Goal: Task Accomplishment & Management: Manage account settings

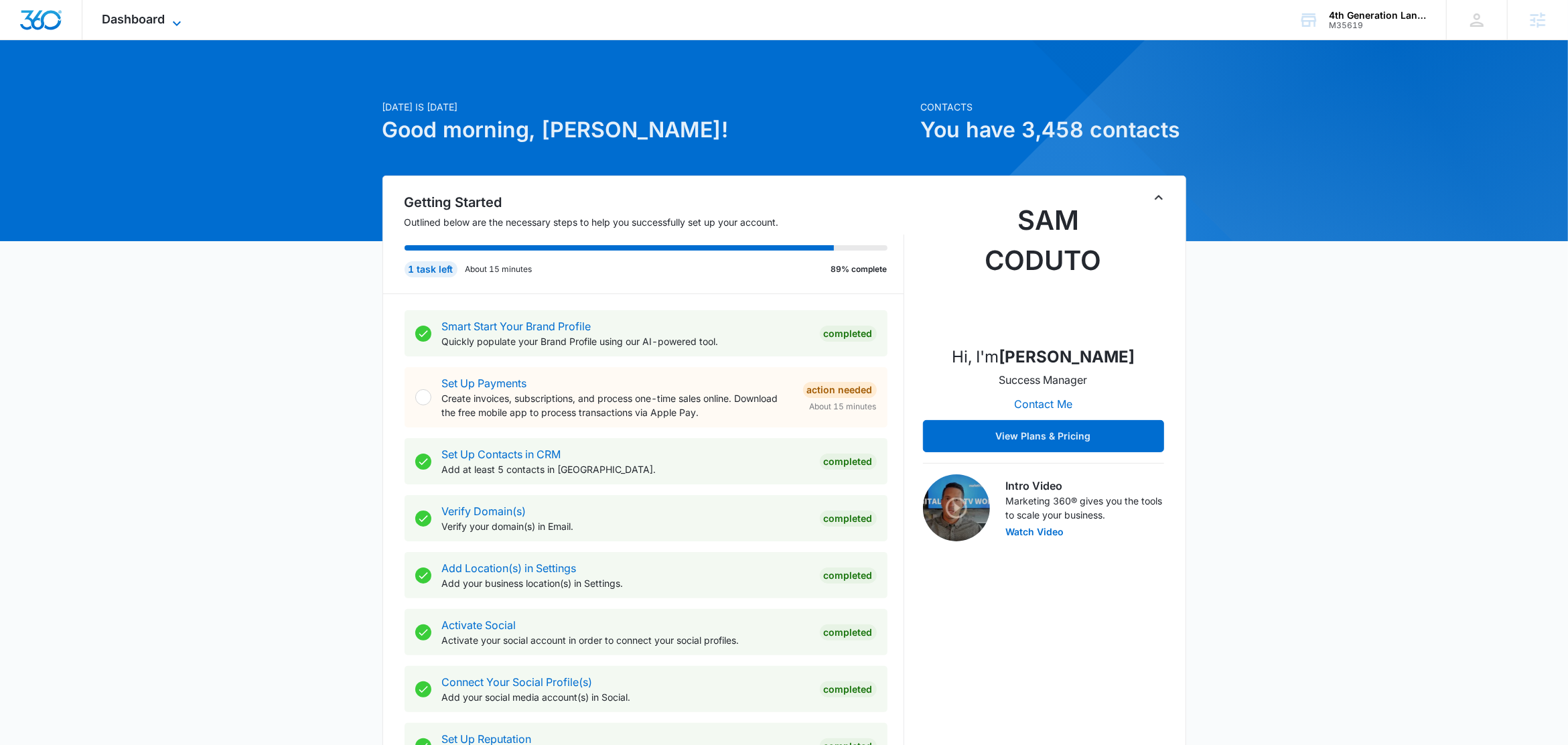
click at [177, 20] on icon at bounding box center [177, 24] width 16 height 16
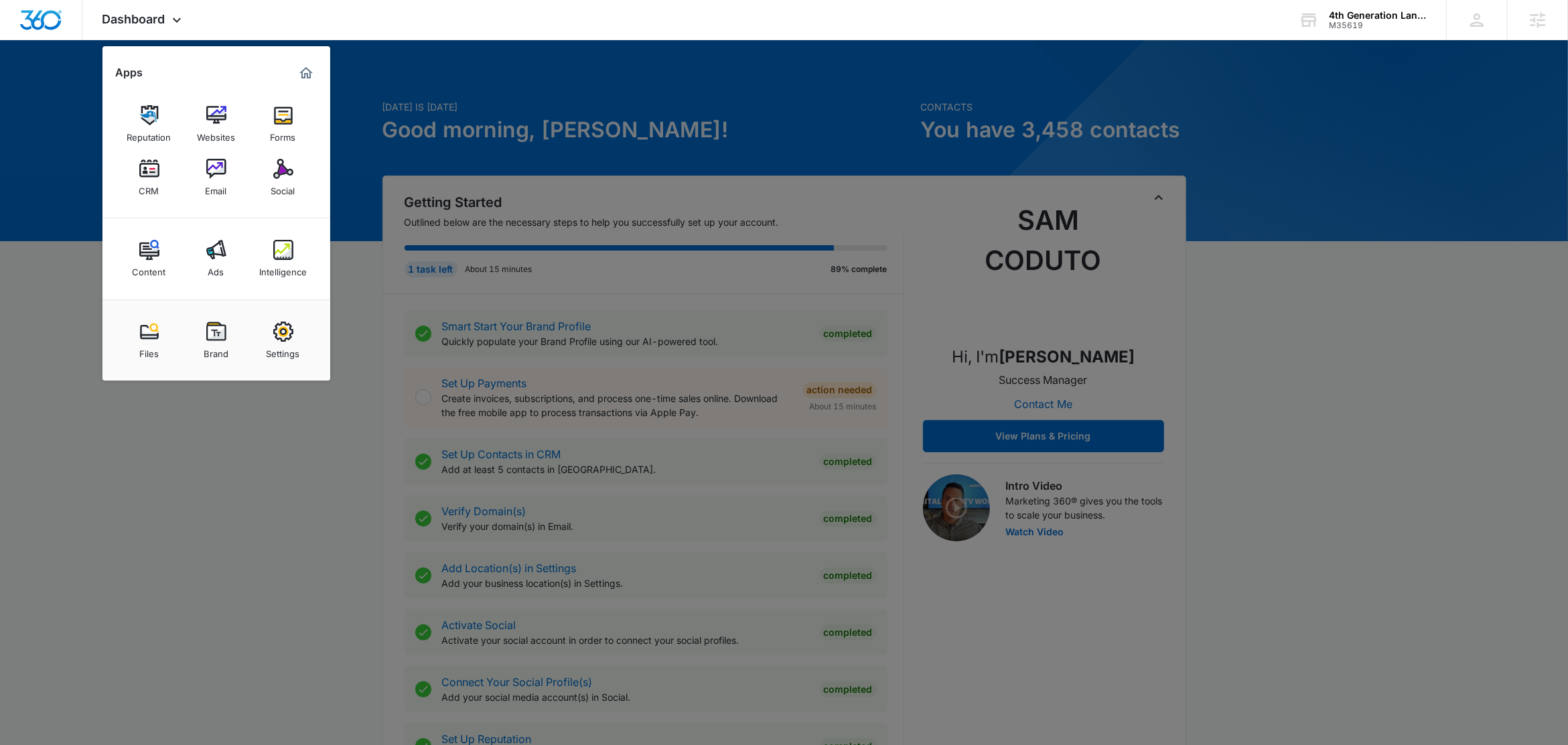
click at [299, 265] on div "Intelligence" at bounding box center [283, 268] width 48 height 17
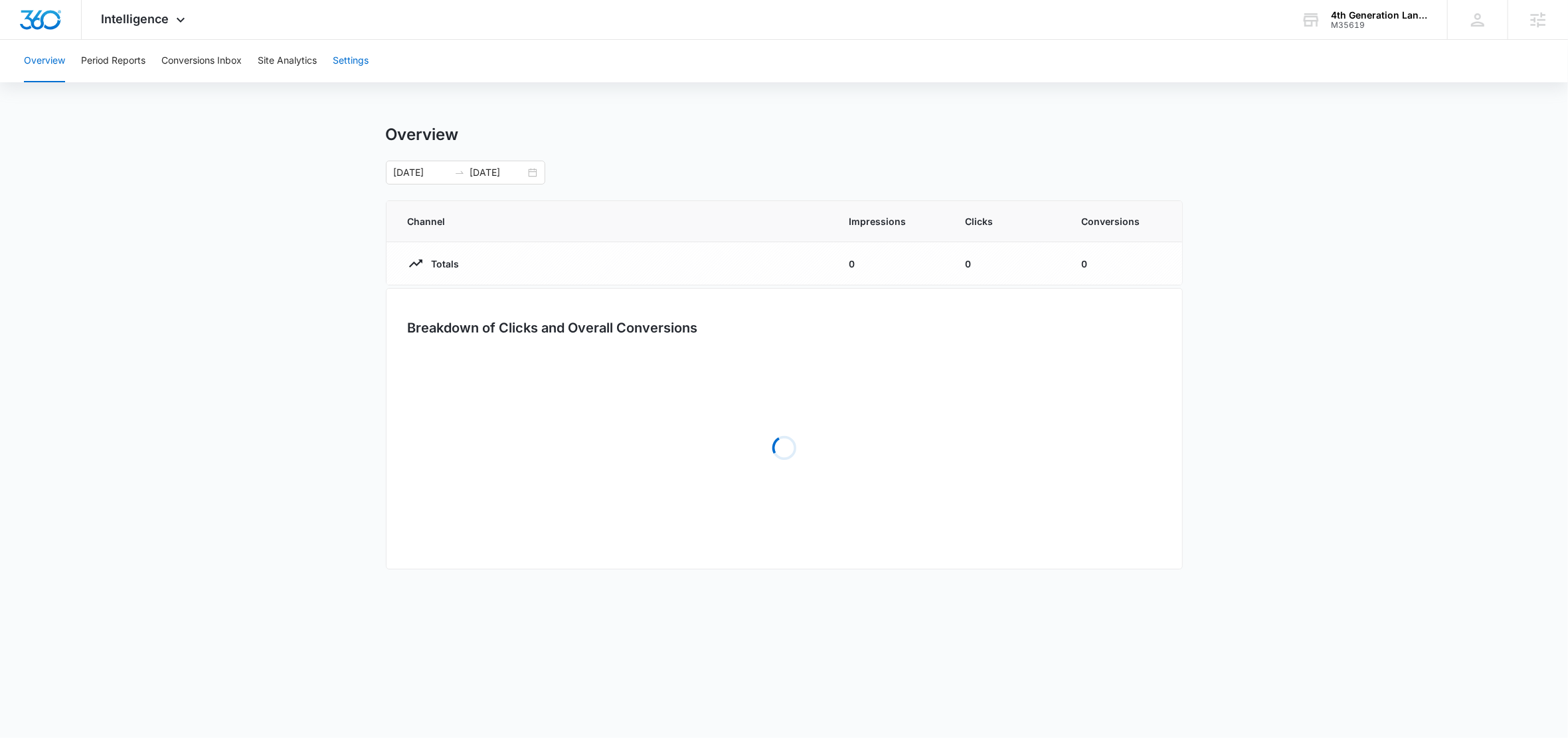
click at [336, 51] on button "Settings" at bounding box center [351, 61] width 36 height 42
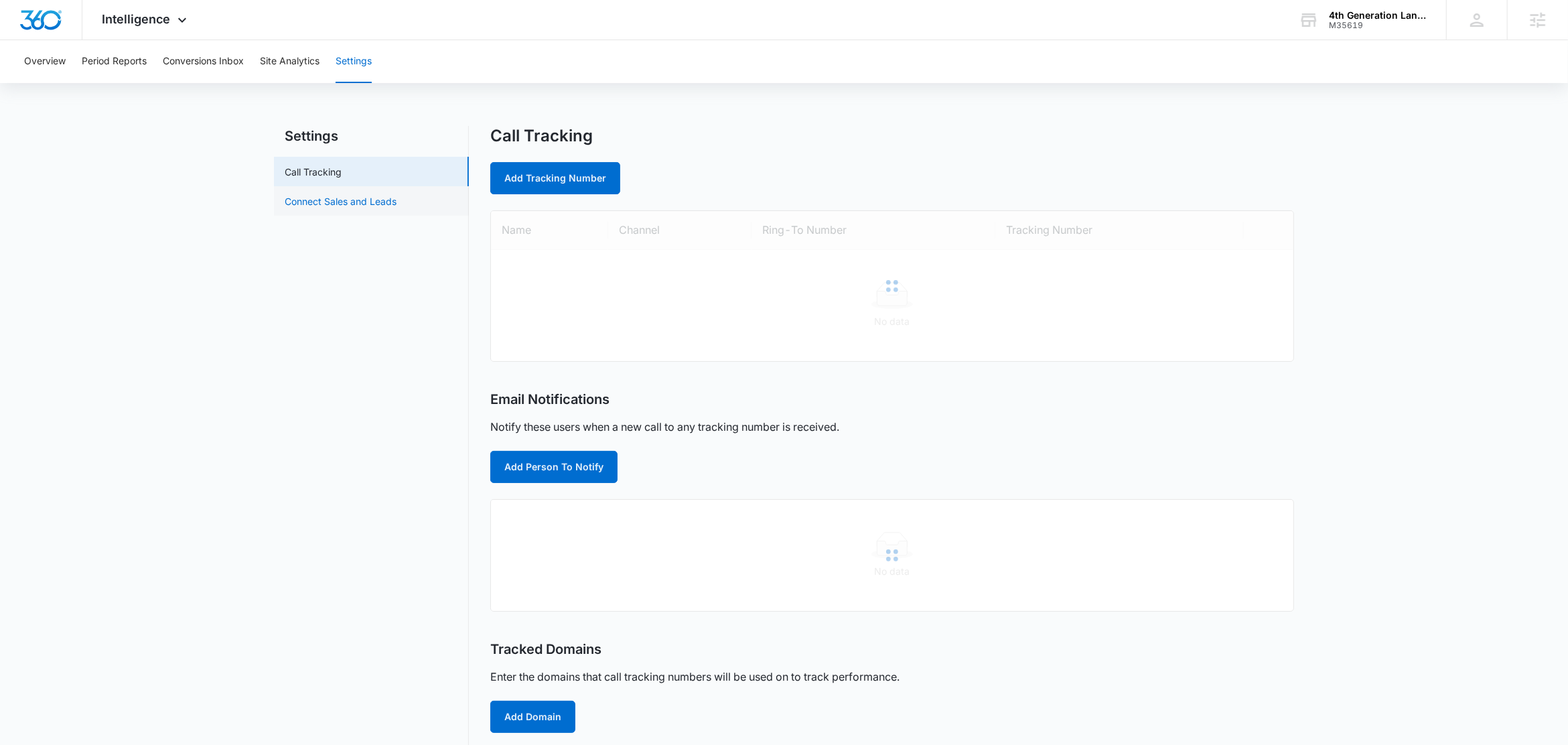
click at [387, 199] on link "Connect Sales and Leads" at bounding box center [341, 201] width 112 height 14
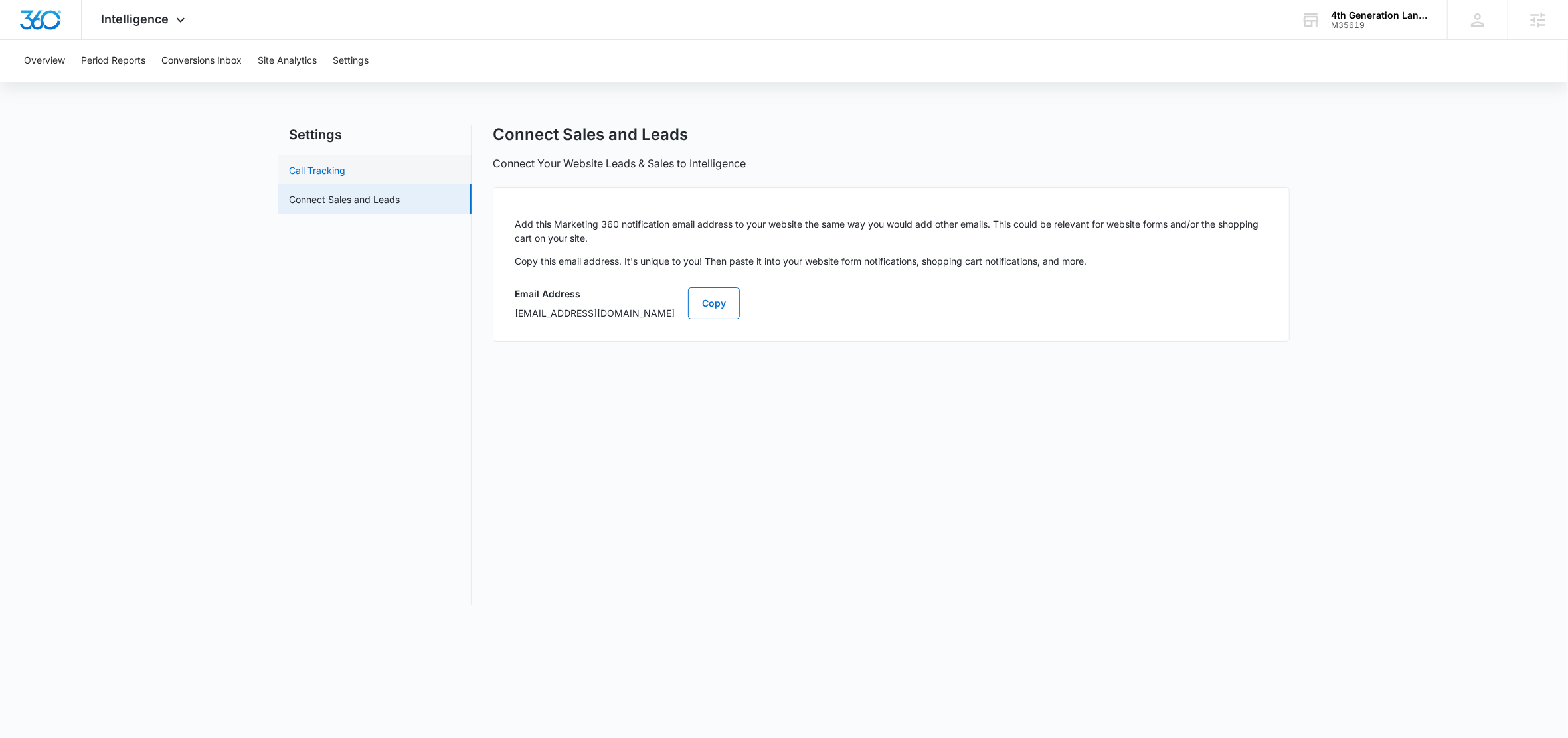
click at [345, 172] on link "Call Tracking" at bounding box center [317, 170] width 56 height 14
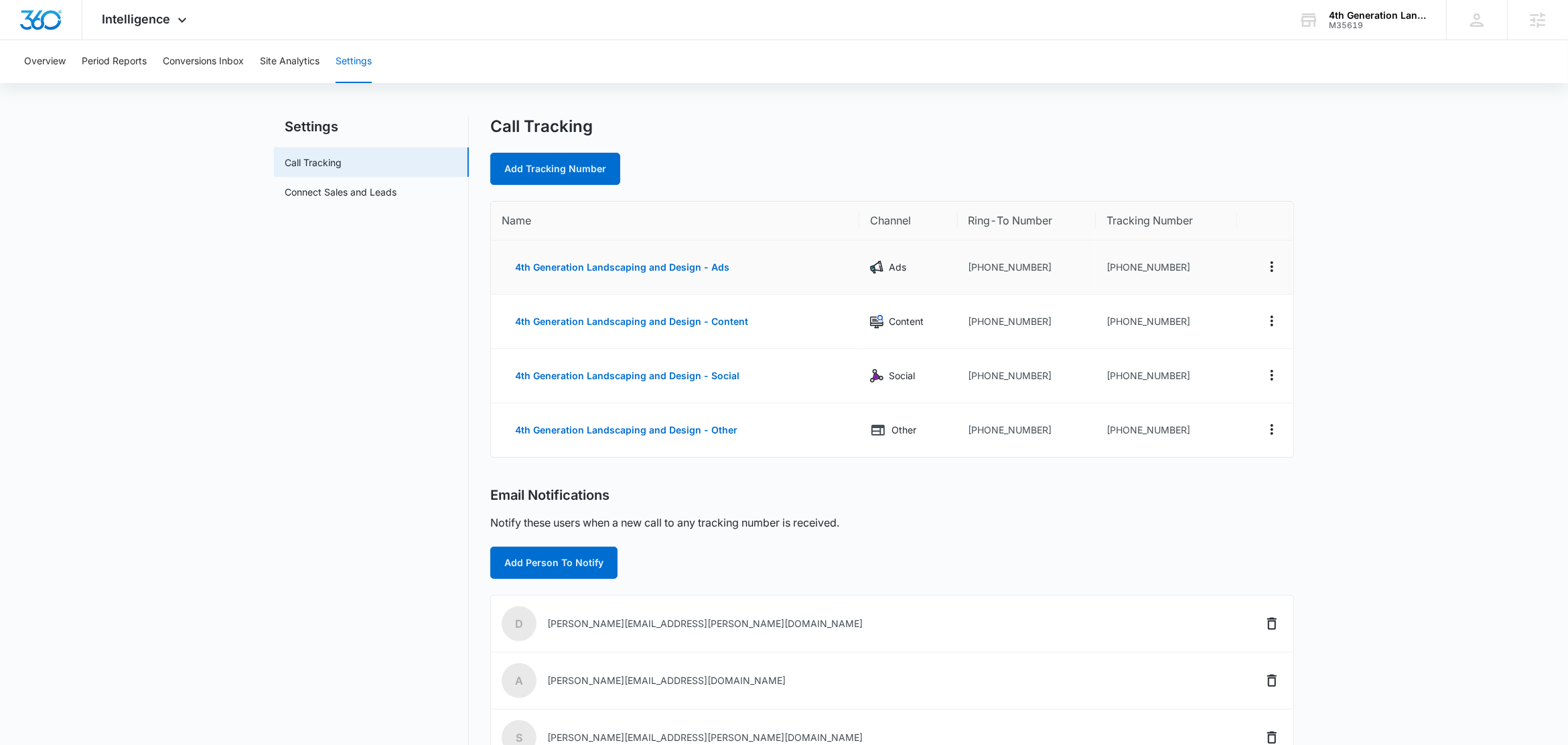
scroll to position [11, 0]
drag, startPoint x: 1173, startPoint y: 264, endPoint x: 1115, endPoint y: 282, distance: 60.7
click at [1104, 277] on td "+19802235341" at bounding box center [1167, 267] width 141 height 54
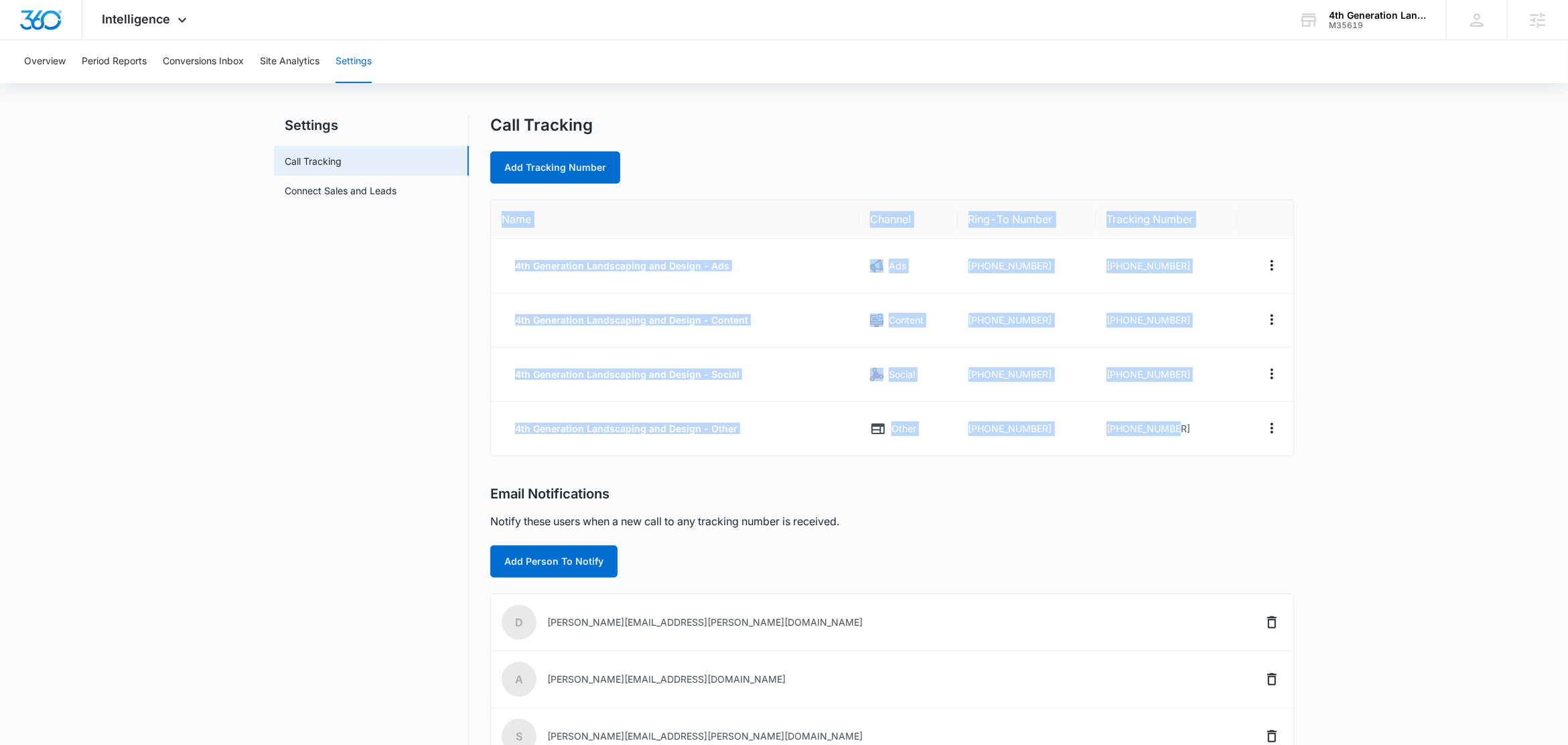
drag, startPoint x: 1191, startPoint y: 430, endPoint x: 480, endPoint y: 211, distance: 744.0
click at [480, 211] on div "Settings Call Tracking Connect Sales and Leads Call Tracking Add Tracking Numbe…" at bounding box center [784, 531] width 1020 height 831
copy table "Name Channel Ring-To Number Tracking Number 4th Generation Landscaping and Desi…"
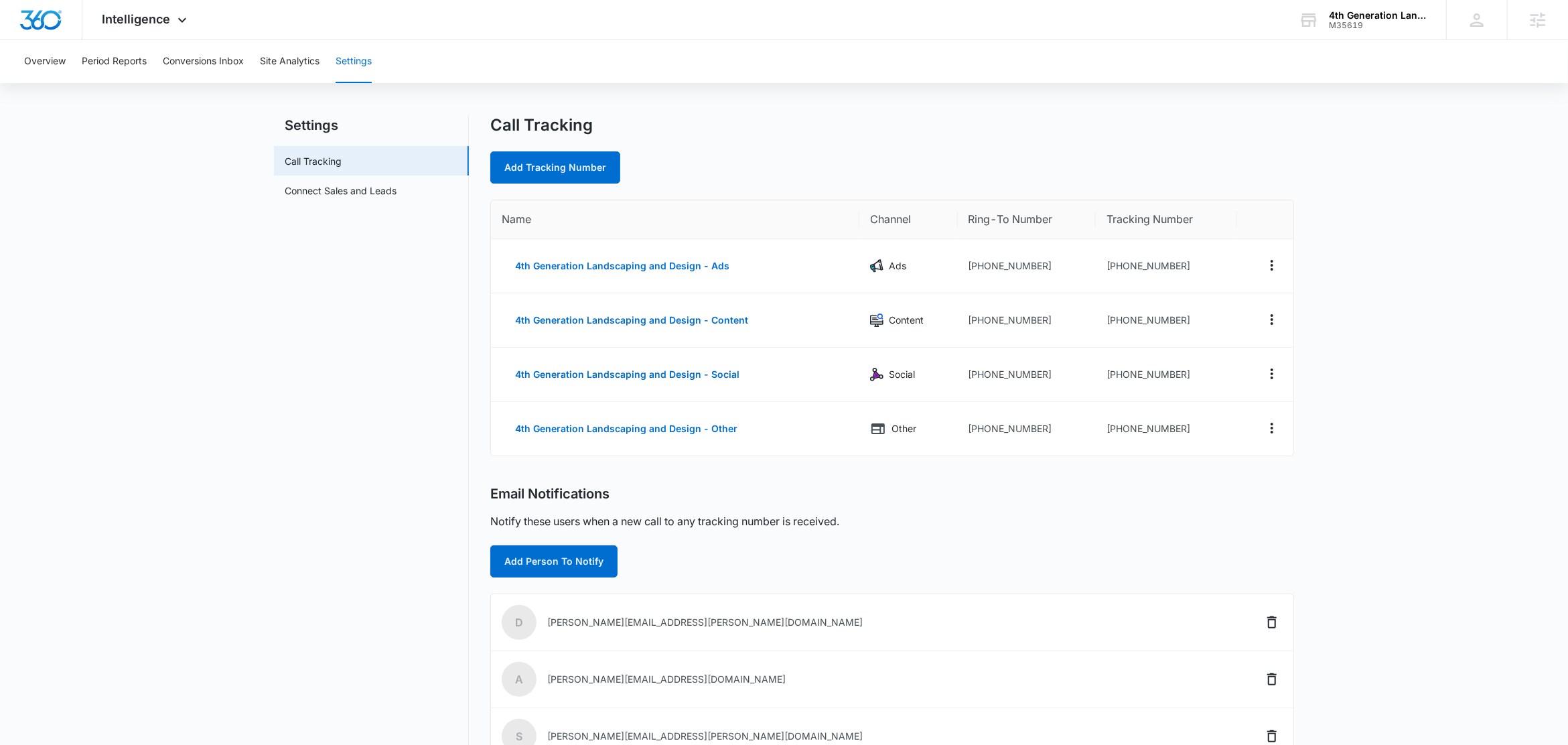
click at [1408, 349] on main "Settings Call Tracking Connect Sales and Leads Call Tracking Add Tracking Numbe…" at bounding box center [784, 539] width 1568 height 848
click at [679, 263] on button "4th Generation Landscaping and Design - Ads" at bounding box center [622, 266] width 241 height 32
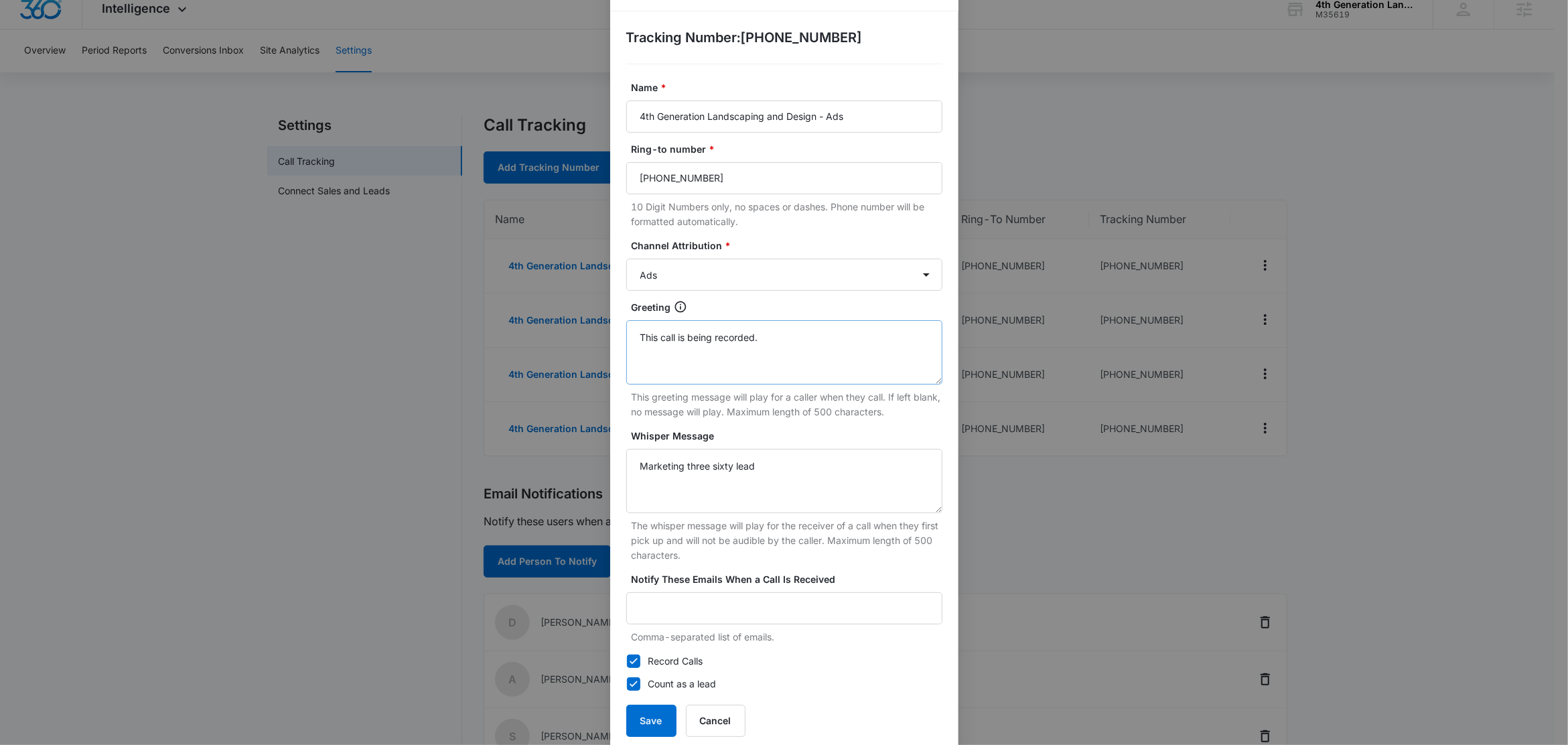
scroll to position [64, 0]
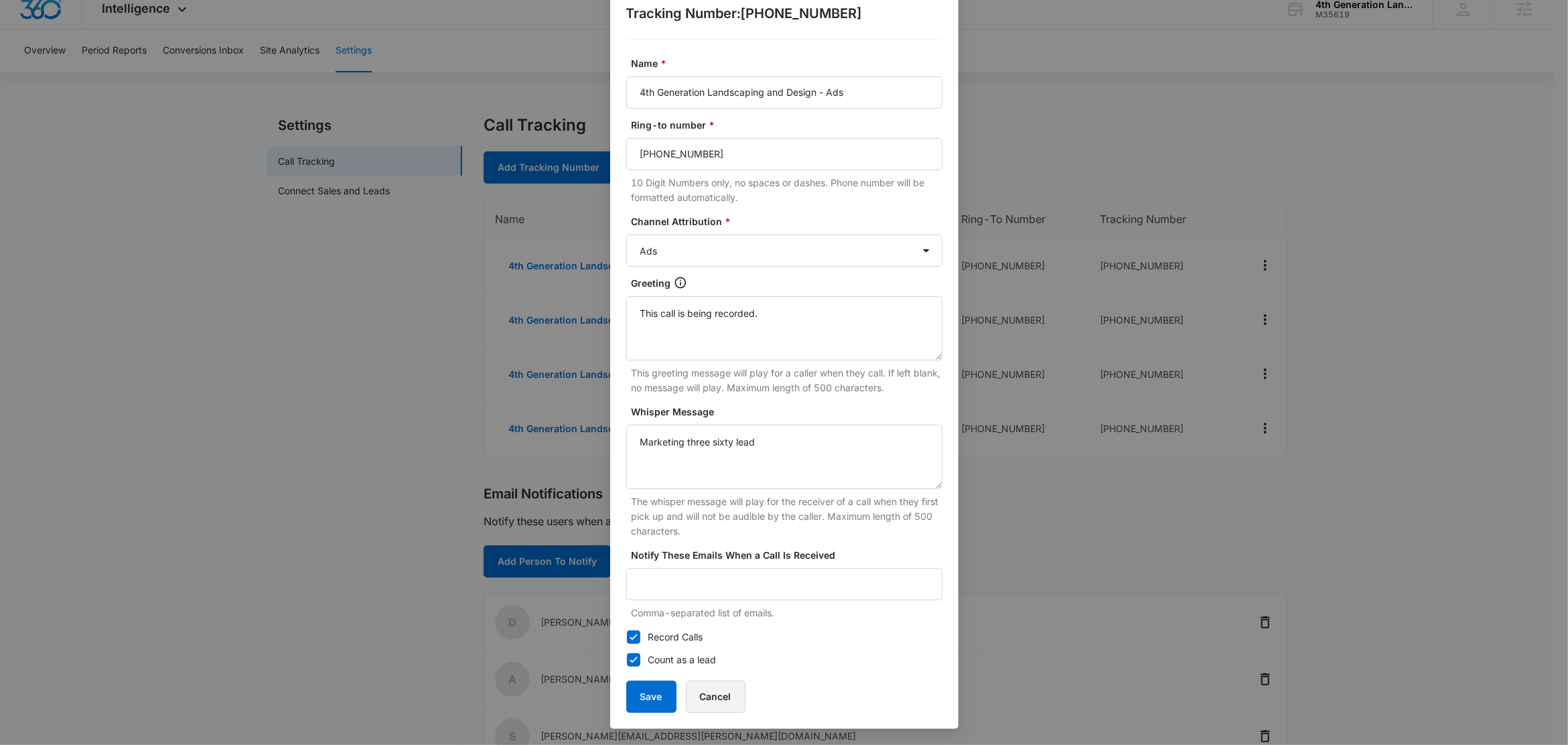
click at [721, 701] on button "Cancel" at bounding box center [716, 696] width 59 height 32
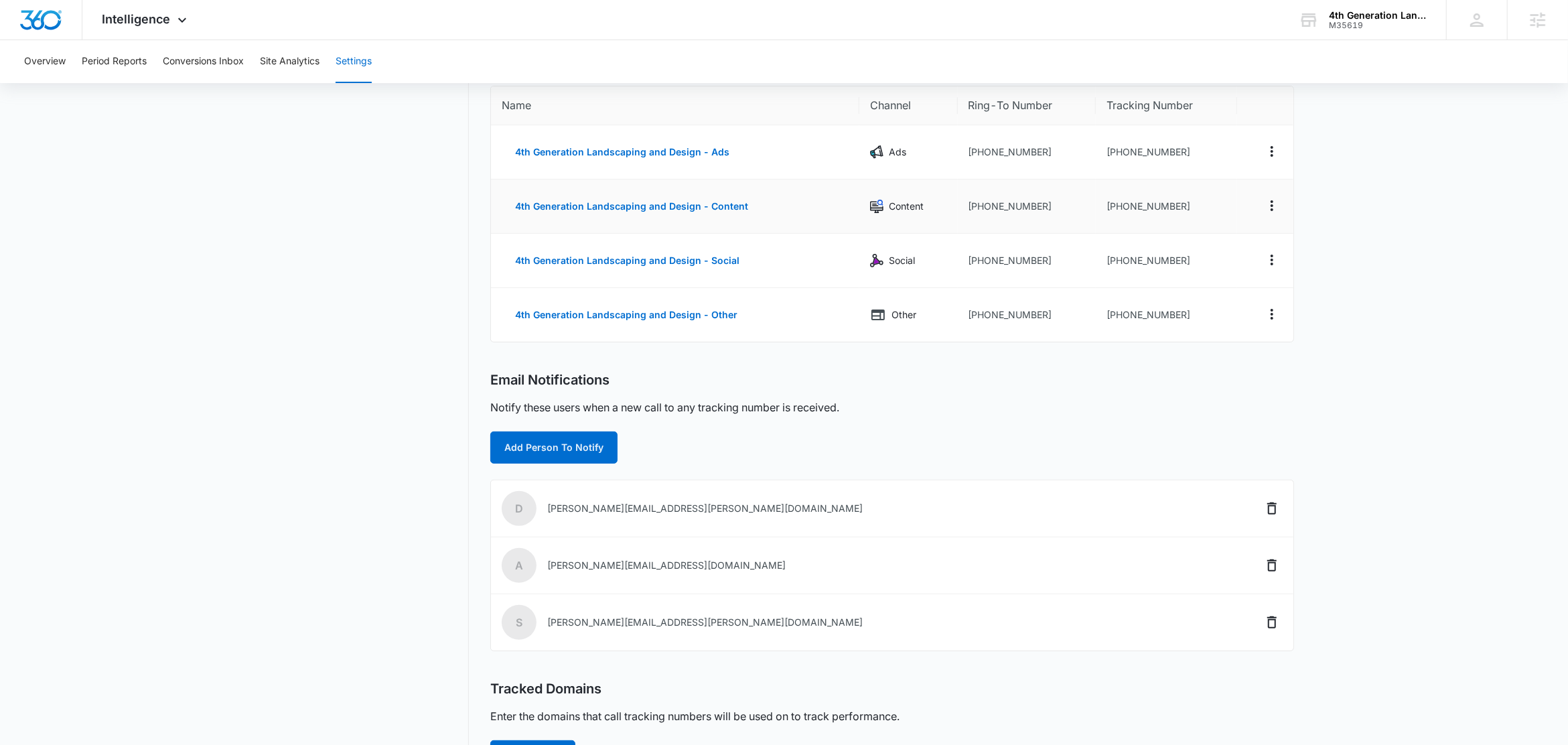
scroll to position [231, 0]
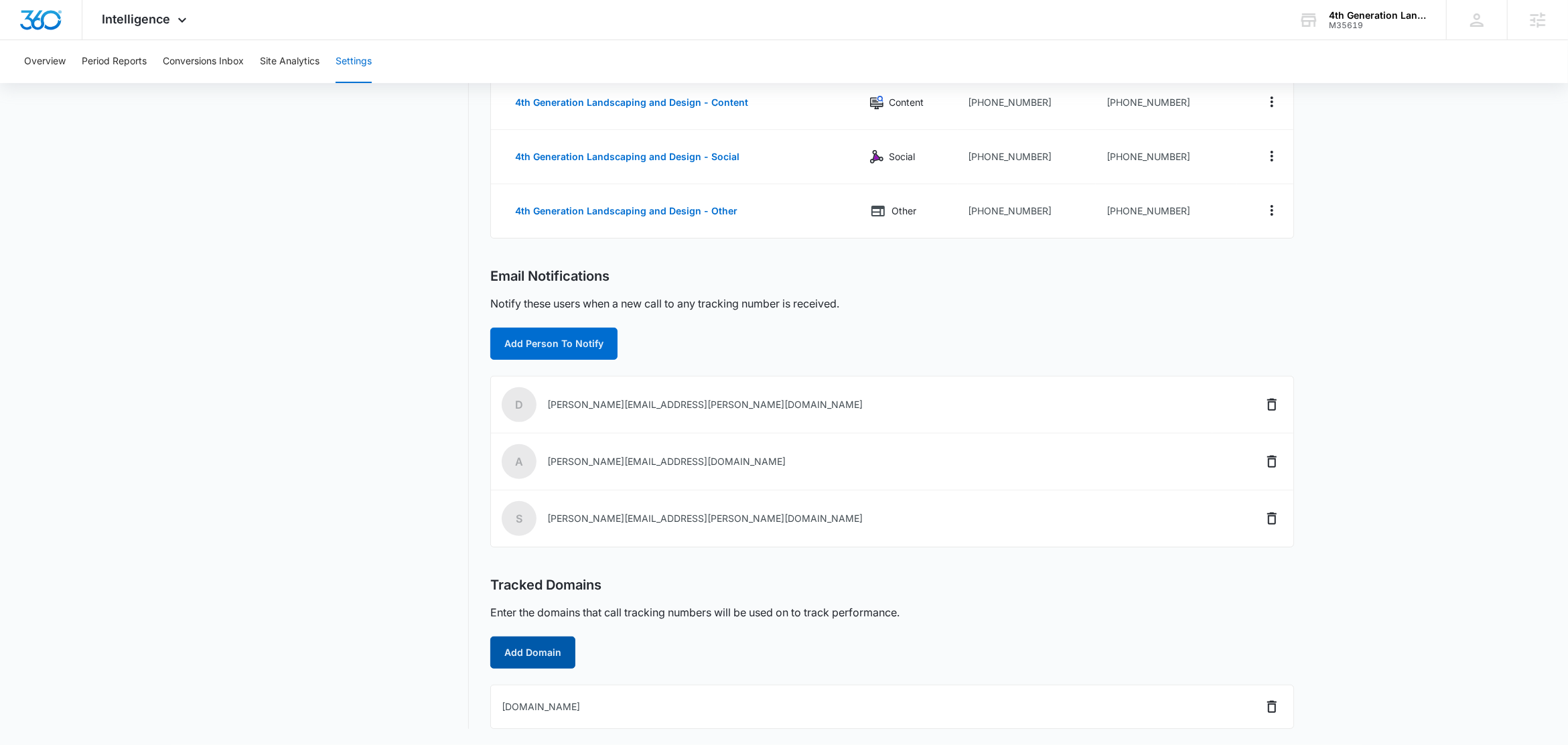
click at [535, 647] on button "Add Domain" at bounding box center [532, 652] width 85 height 32
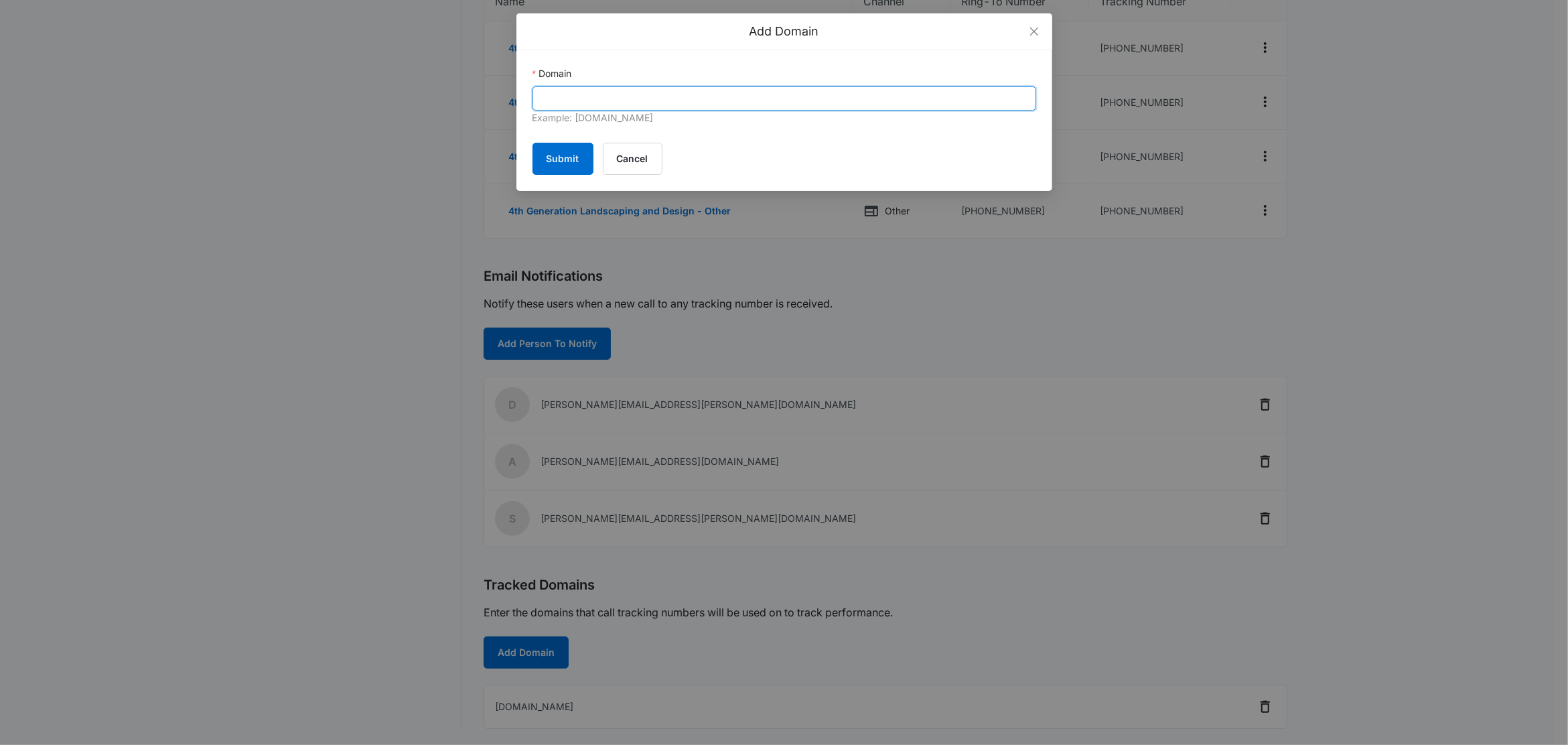
click at [674, 99] on input "Domain" at bounding box center [784, 98] width 503 height 24
paste input "4glandscaping.com"
type input "4glandscaping.com"
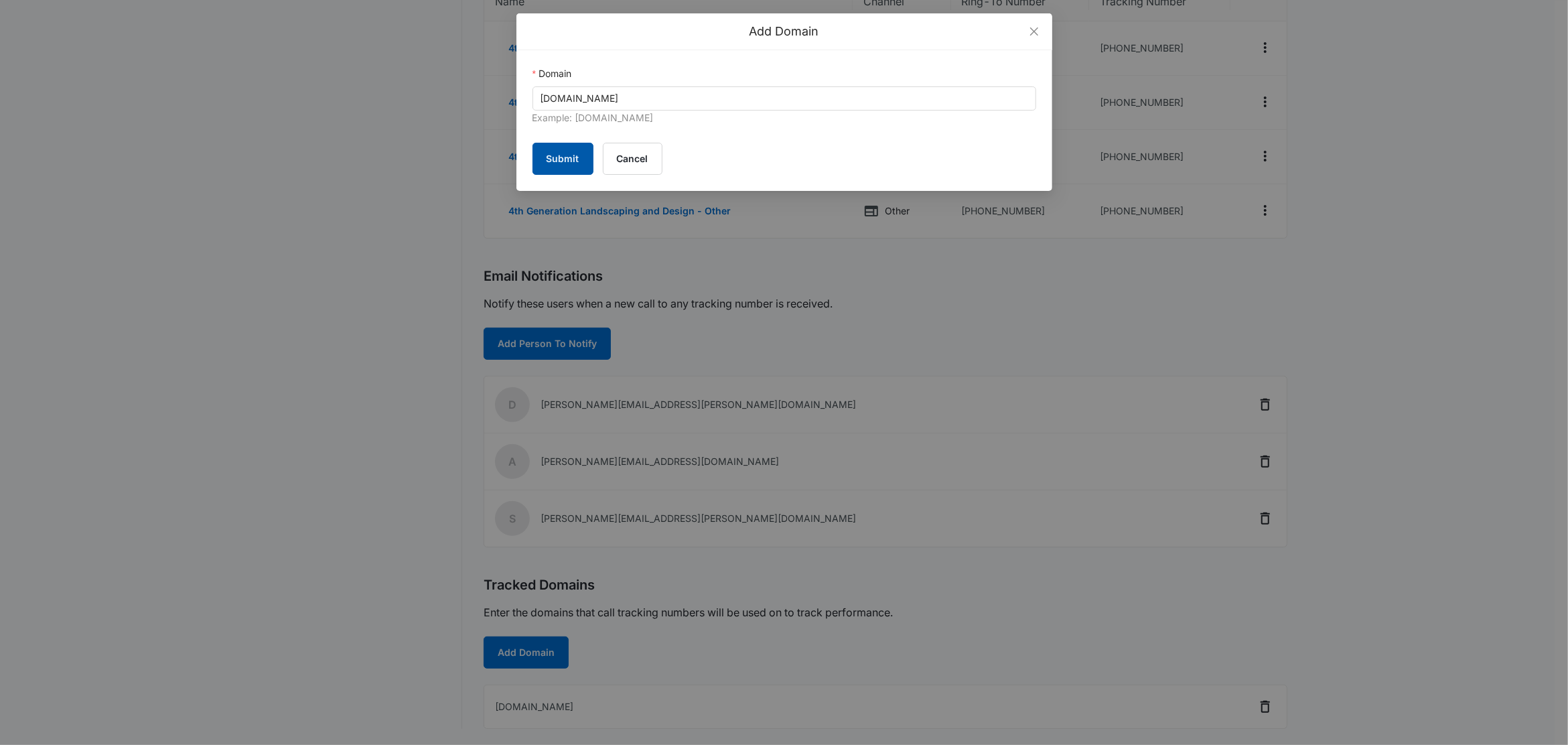
click at [571, 153] on button "Submit" at bounding box center [563, 158] width 61 height 32
click at [1035, 33] on icon "close" at bounding box center [1033, 31] width 8 height 8
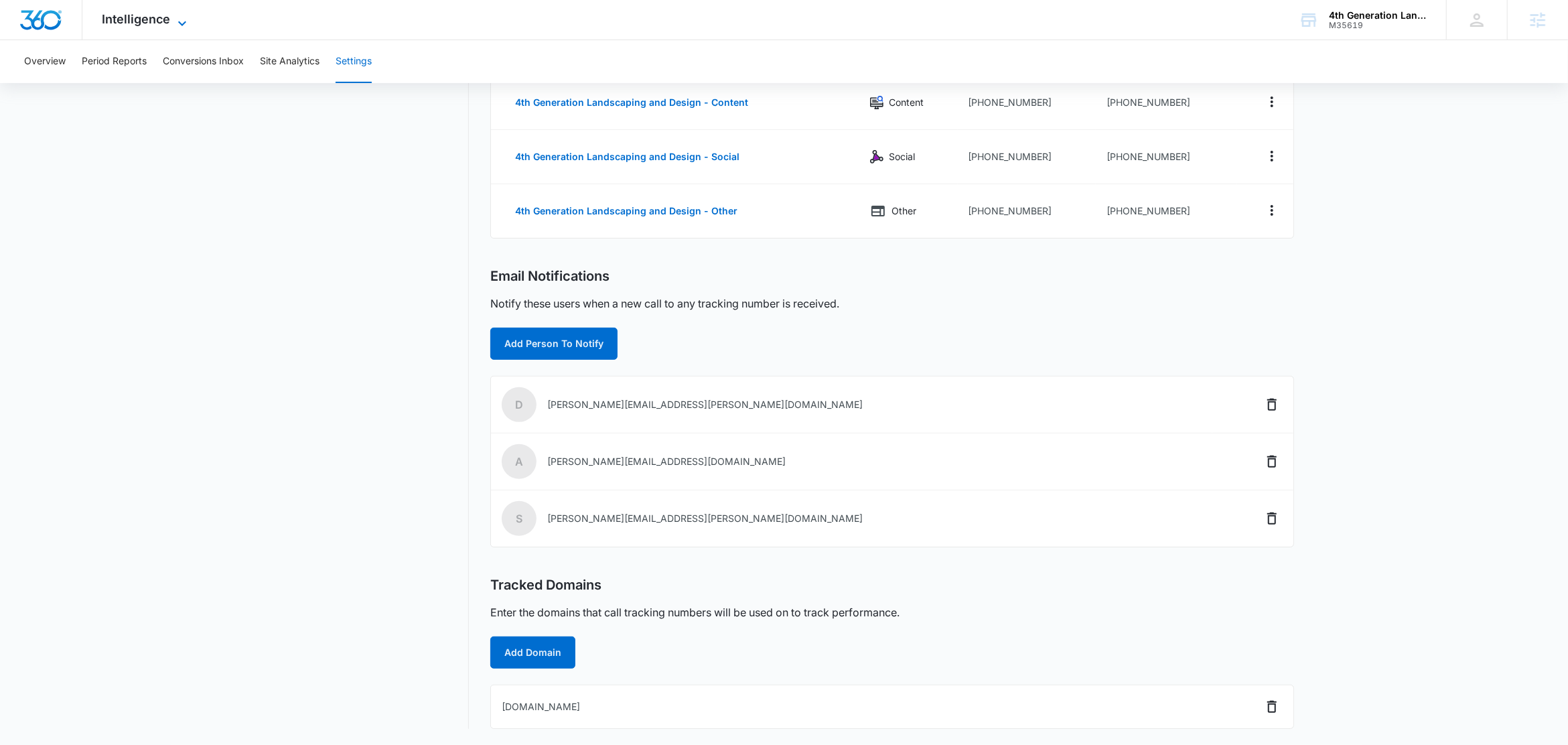
click at [179, 21] on icon at bounding box center [183, 24] width 16 height 16
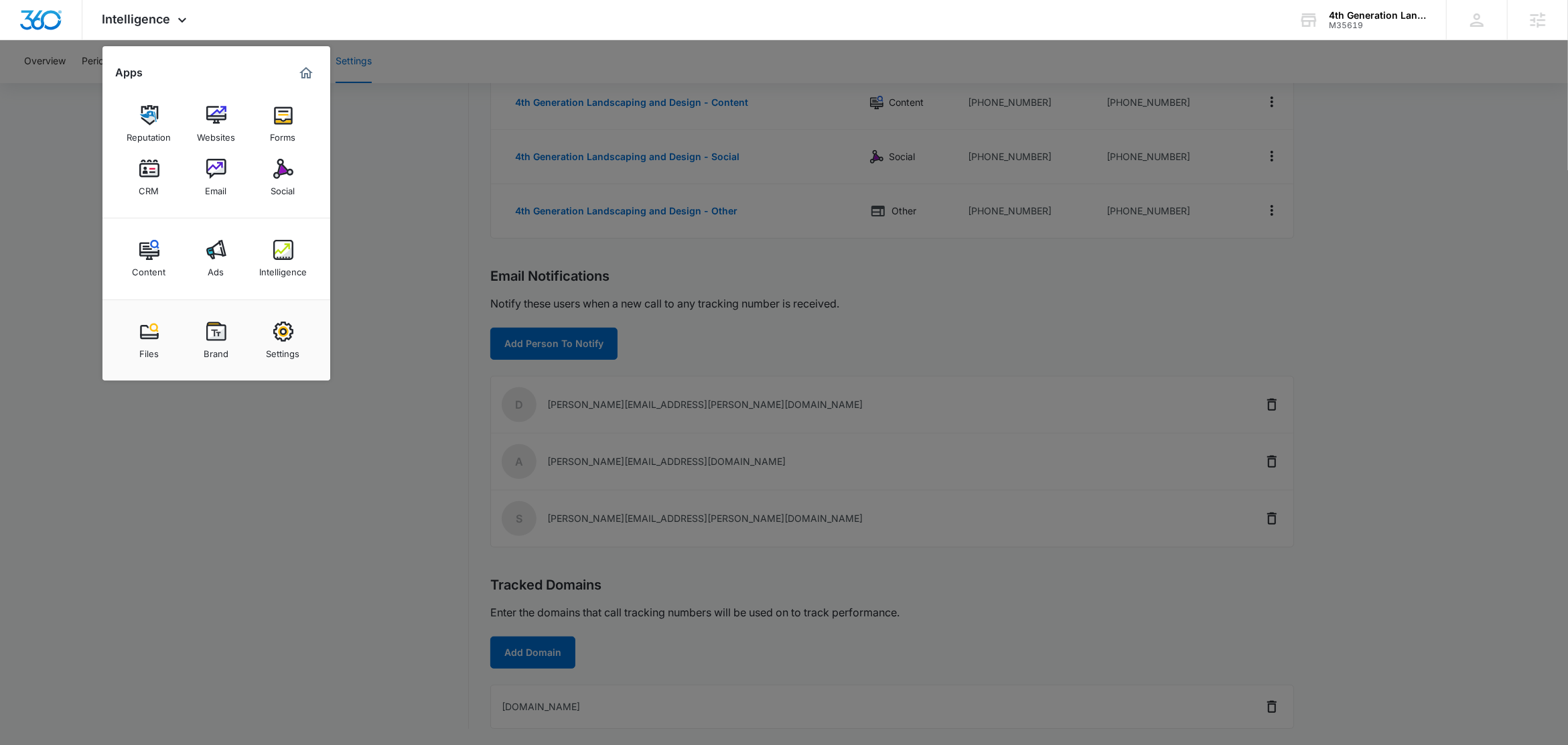
click at [503, 110] on div at bounding box center [784, 372] width 1568 height 745
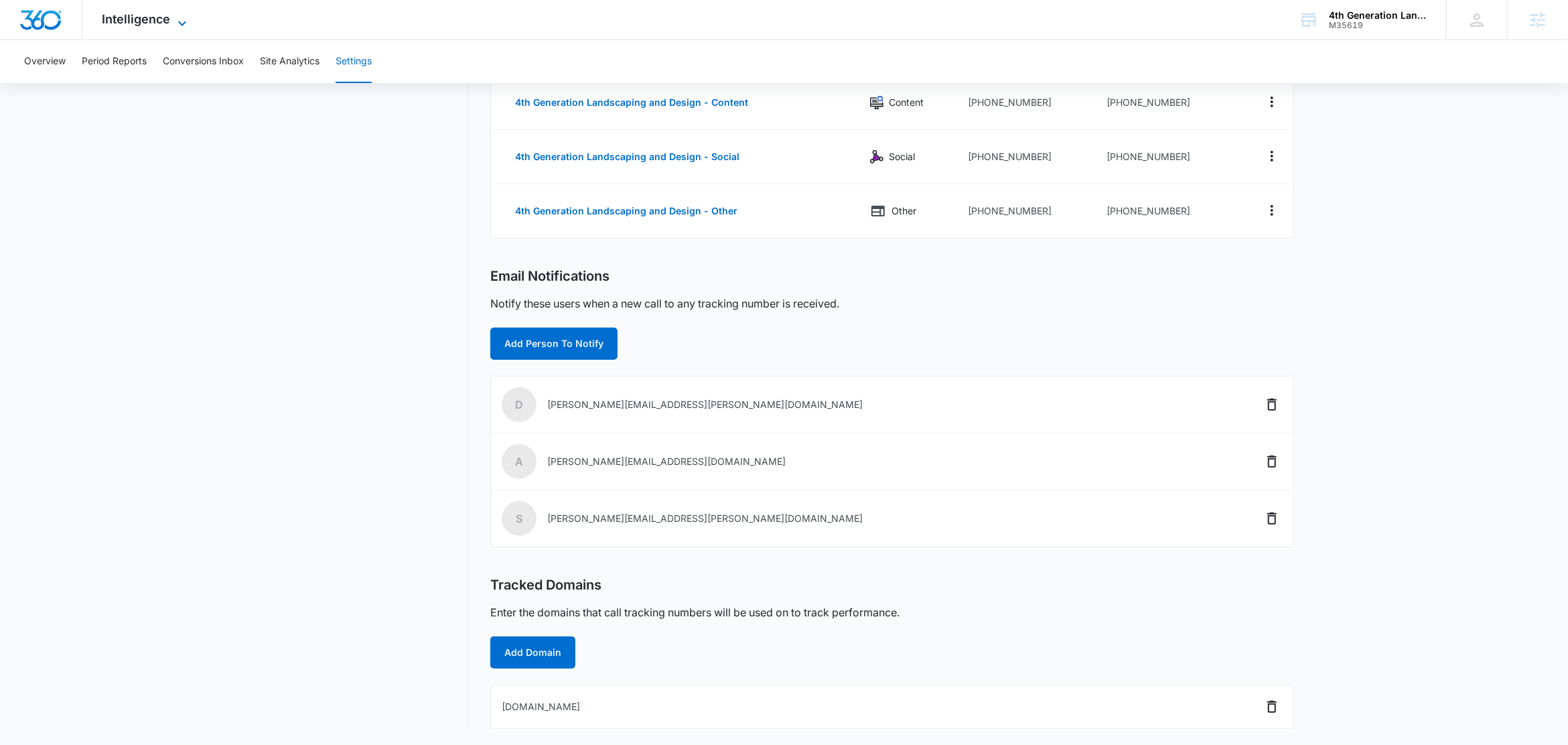
click at [174, 24] on icon at bounding box center [183, 24] width 16 height 16
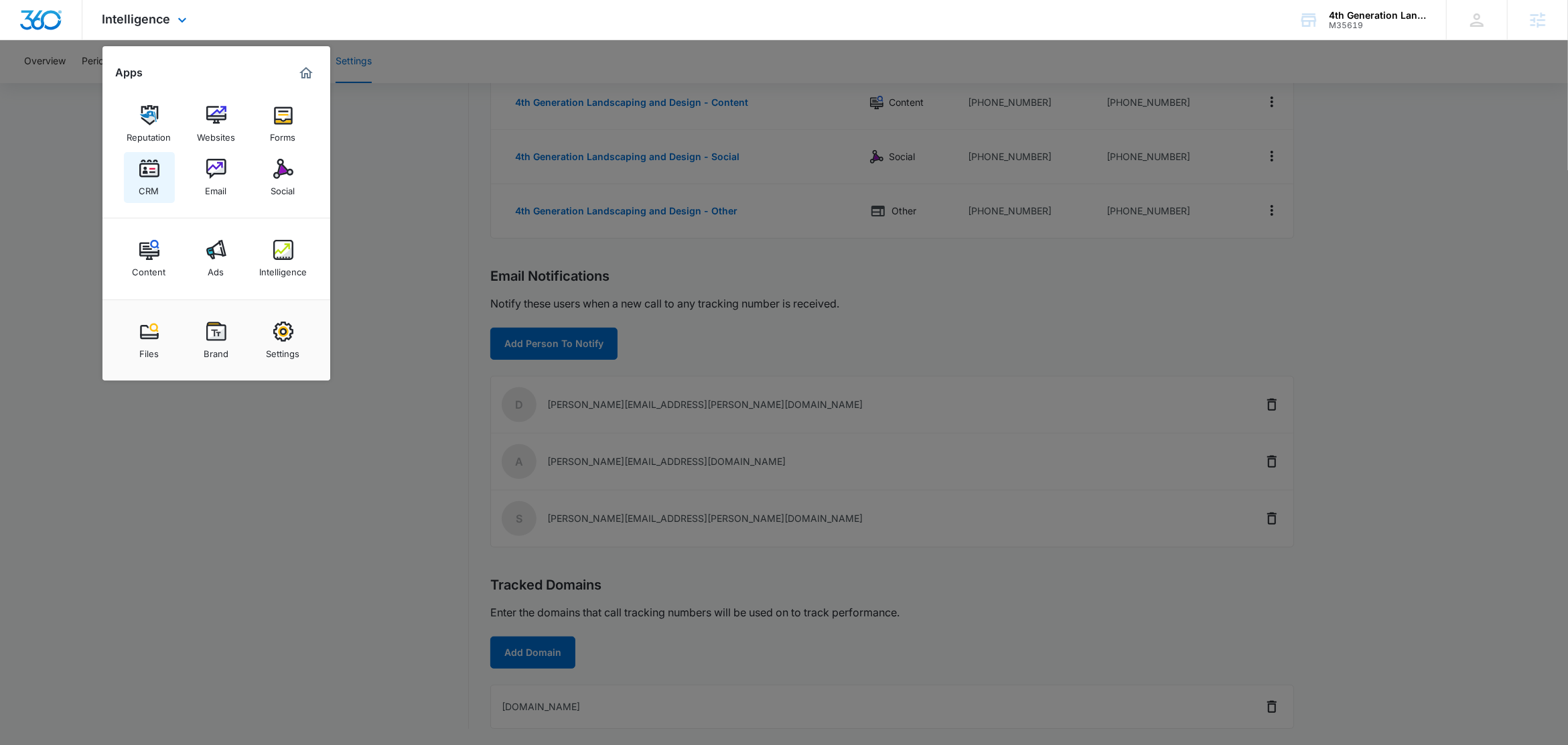
click at [155, 171] on img at bounding box center [149, 169] width 20 height 20
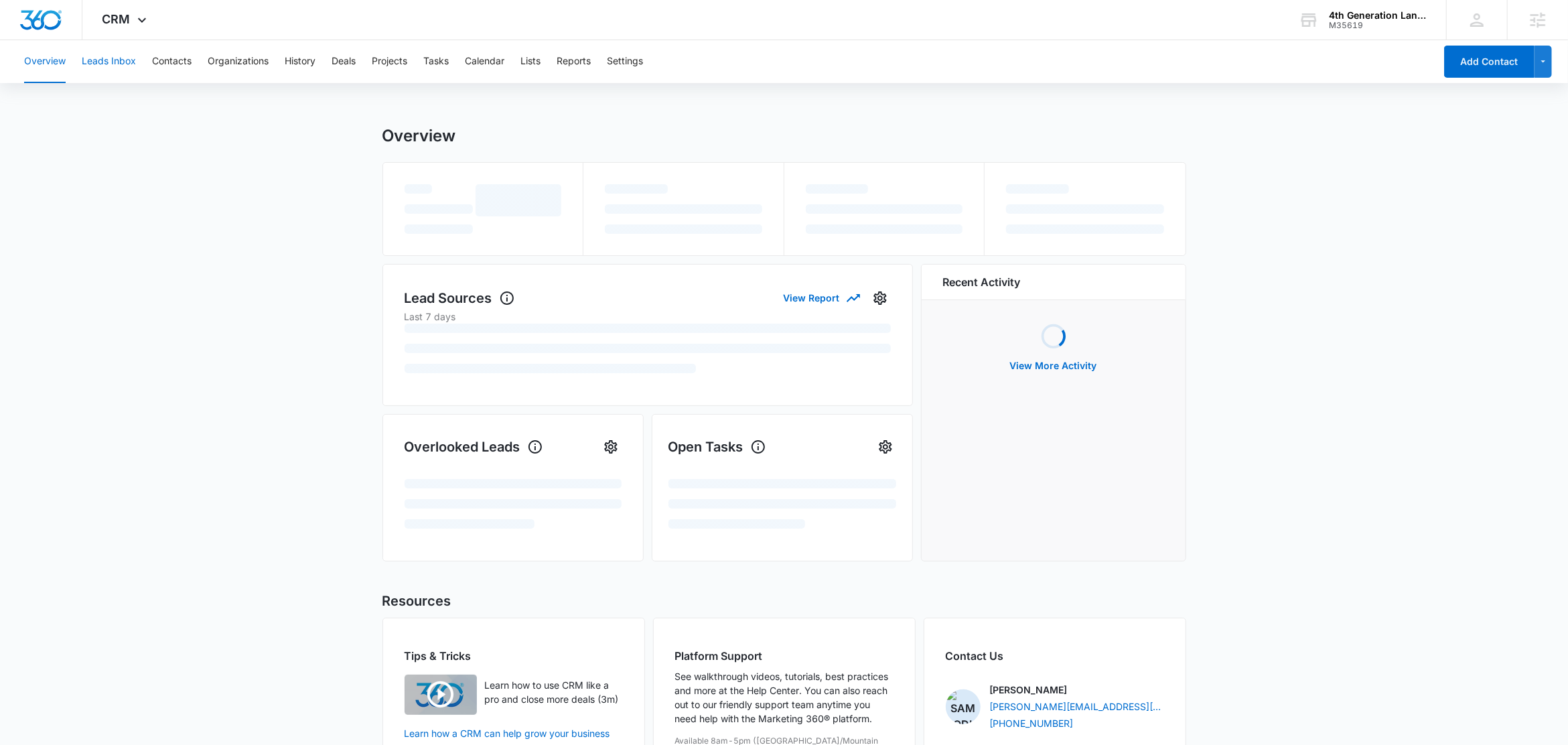
click at [107, 56] on button "Leads Inbox" at bounding box center [109, 62] width 54 height 43
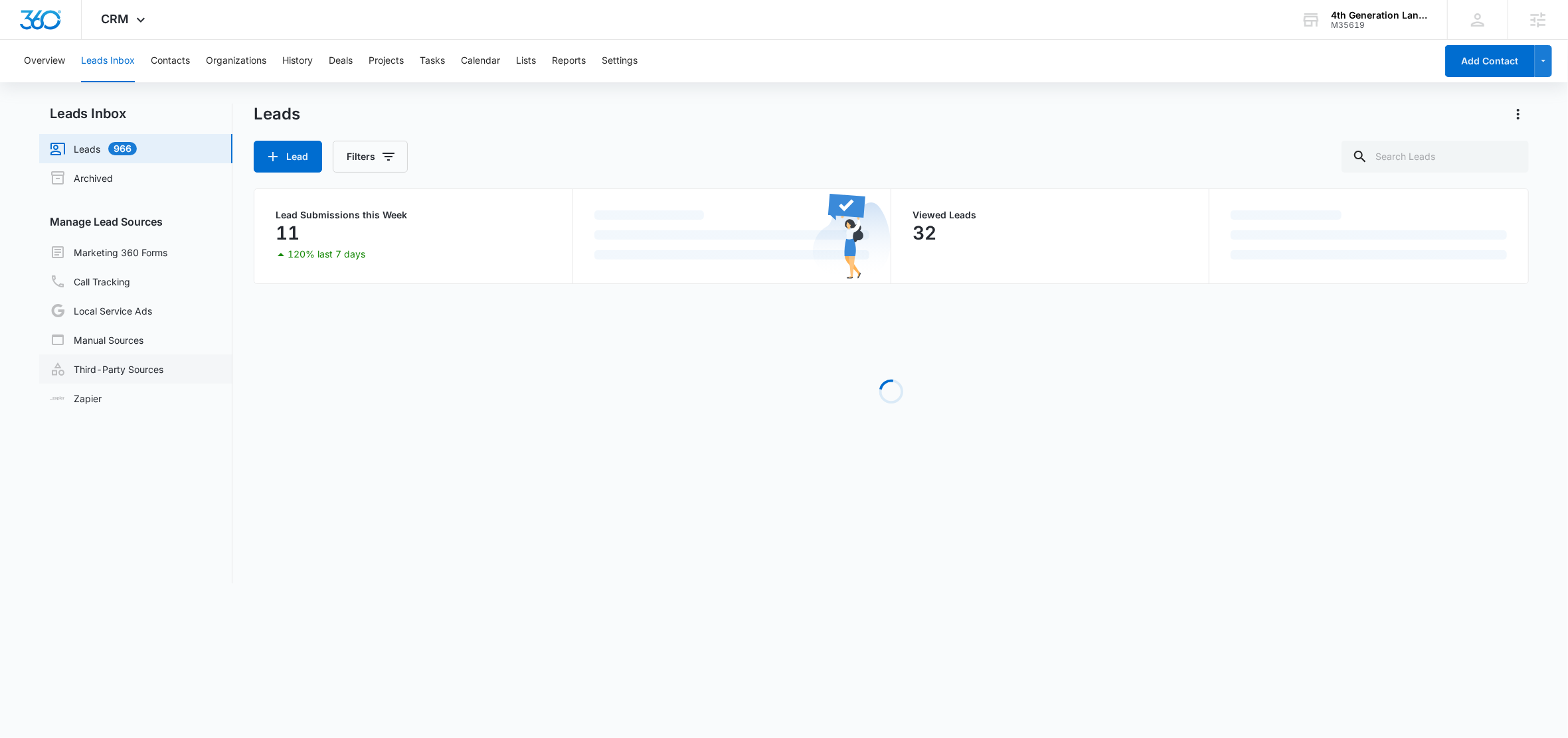
click at [117, 366] on link "Third-Party Sources" at bounding box center [106, 369] width 113 height 16
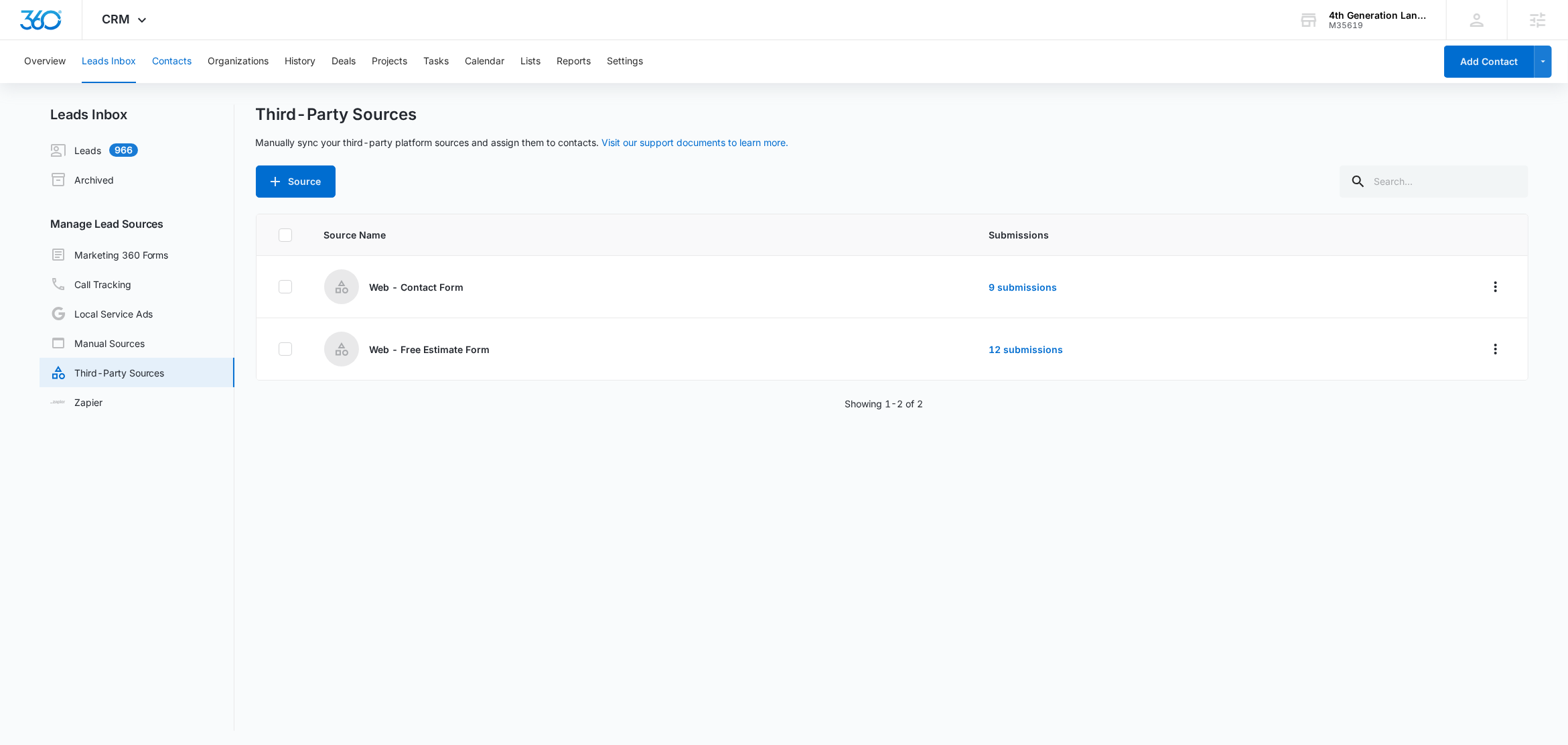
click at [177, 56] on button "Contacts" at bounding box center [172, 62] width 39 height 43
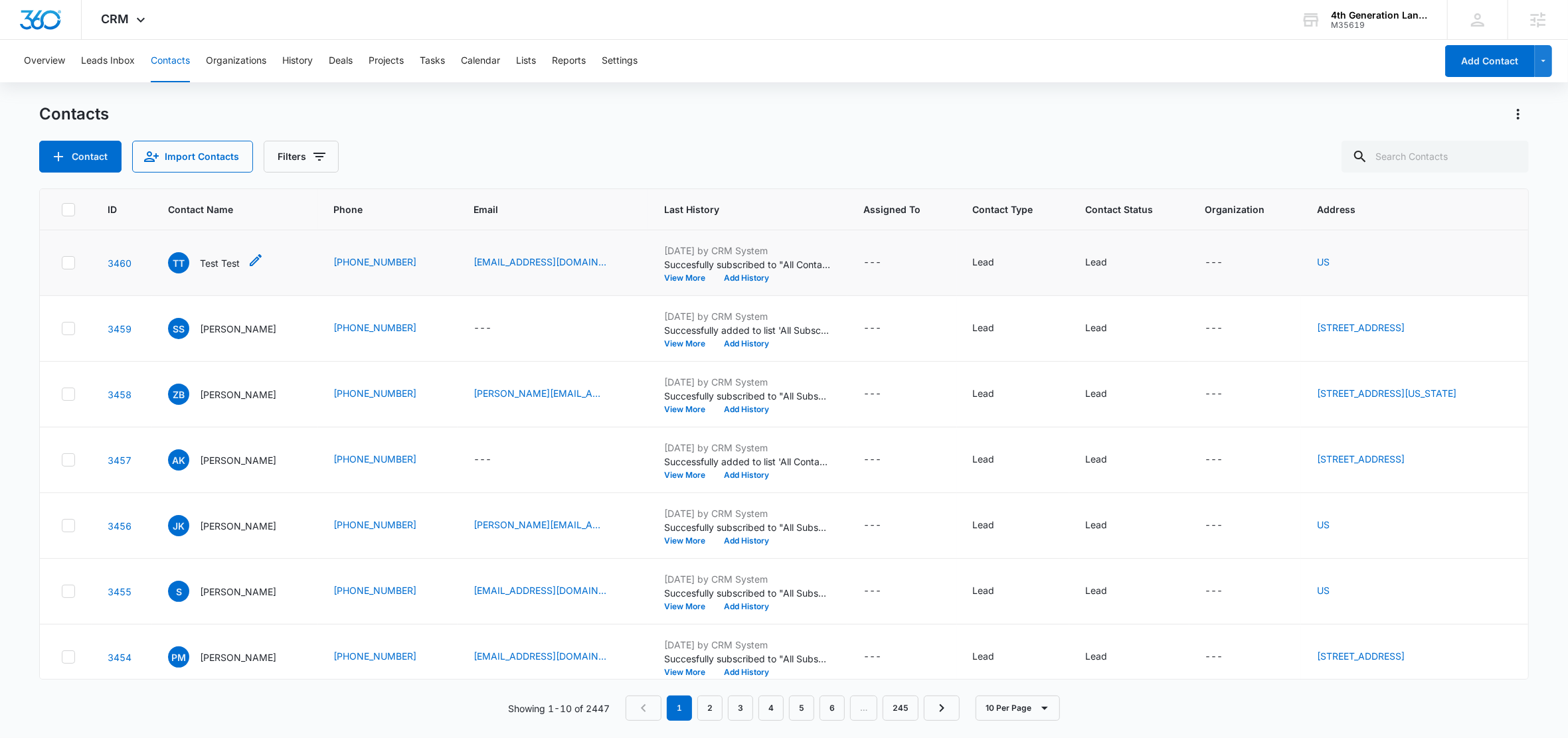
click at [215, 266] on p "Test Test" at bounding box center [219, 263] width 40 height 14
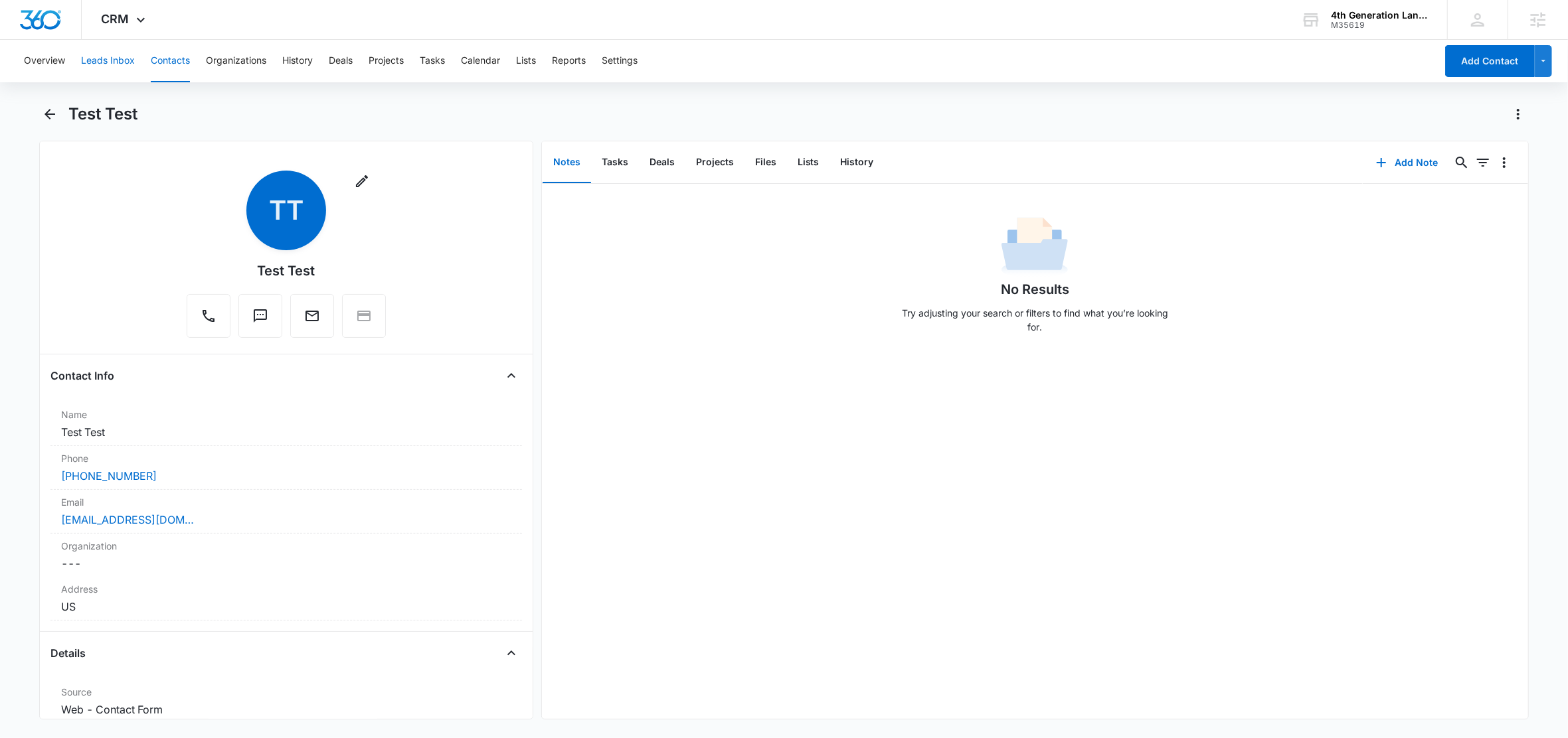
drag, startPoint x: 106, startPoint y: 57, endPoint x: 105, endPoint y: 69, distance: 12.0
click at [106, 56] on button "Leads Inbox" at bounding box center [108, 61] width 54 height 42
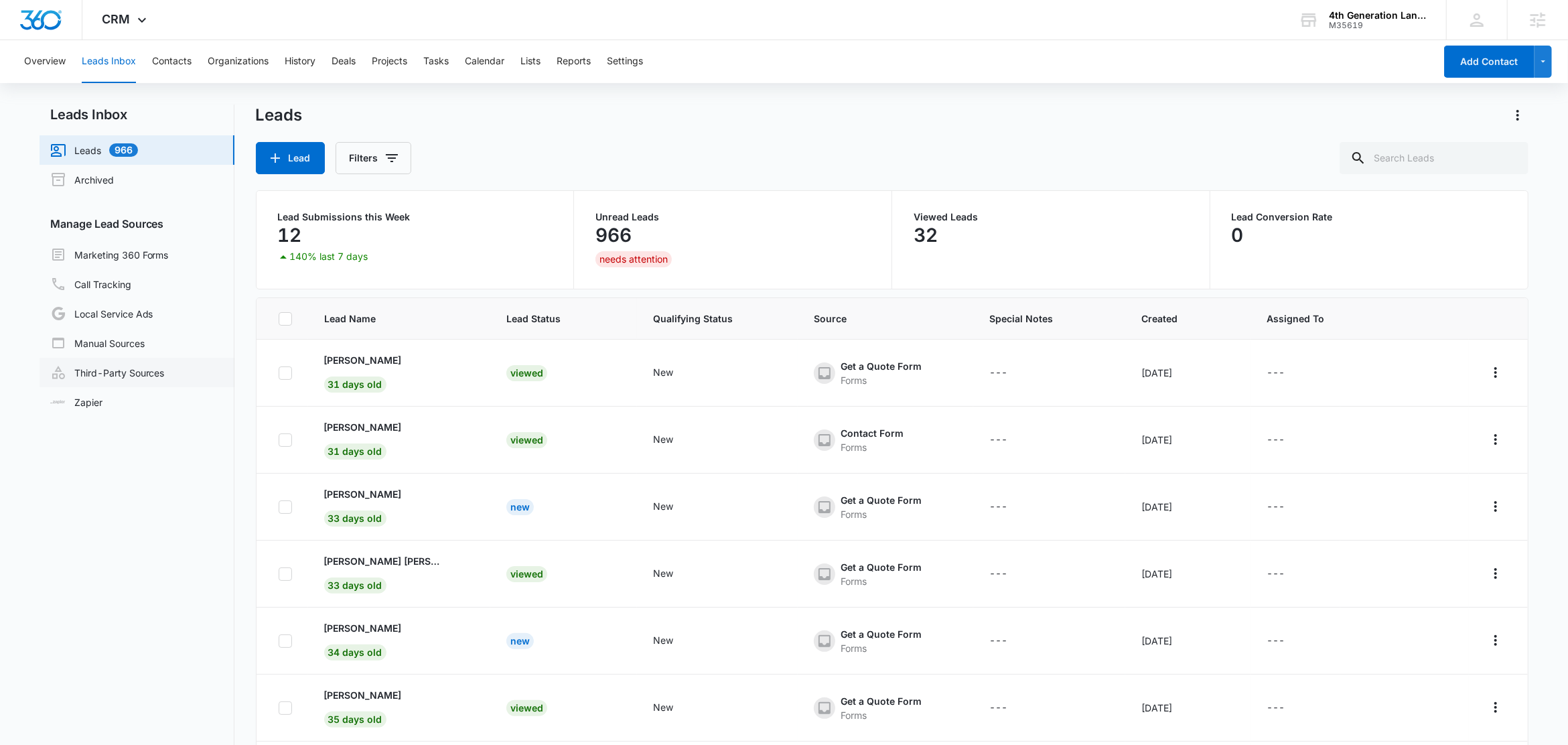
click at [104, 373] on link "Third-Party Sources" at bounding box center [107, 373] width 114 height 16
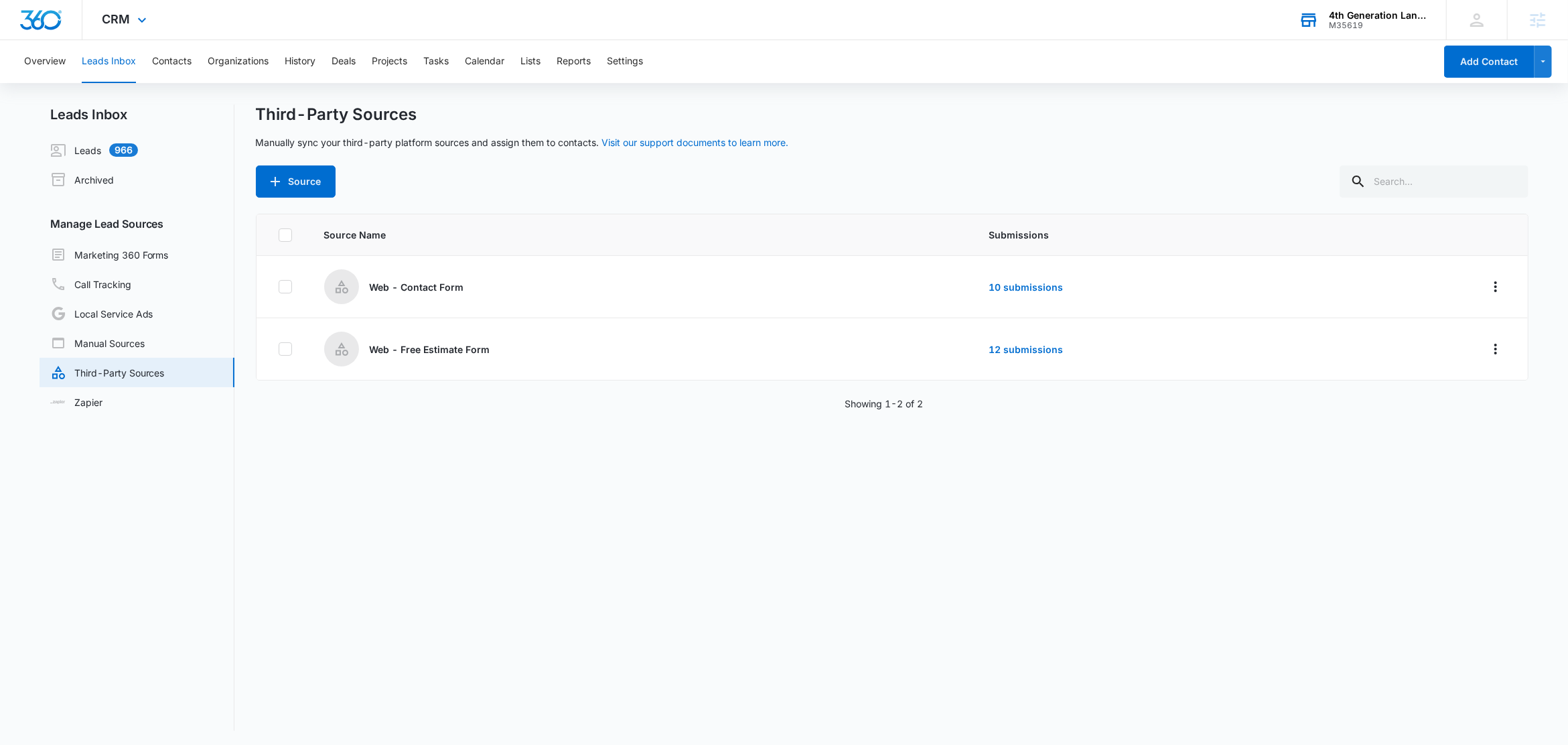
click at [1347, 14] on div "4th Generation Landscaping and Design" at bounding box center [1377, 15] width 98 height 11
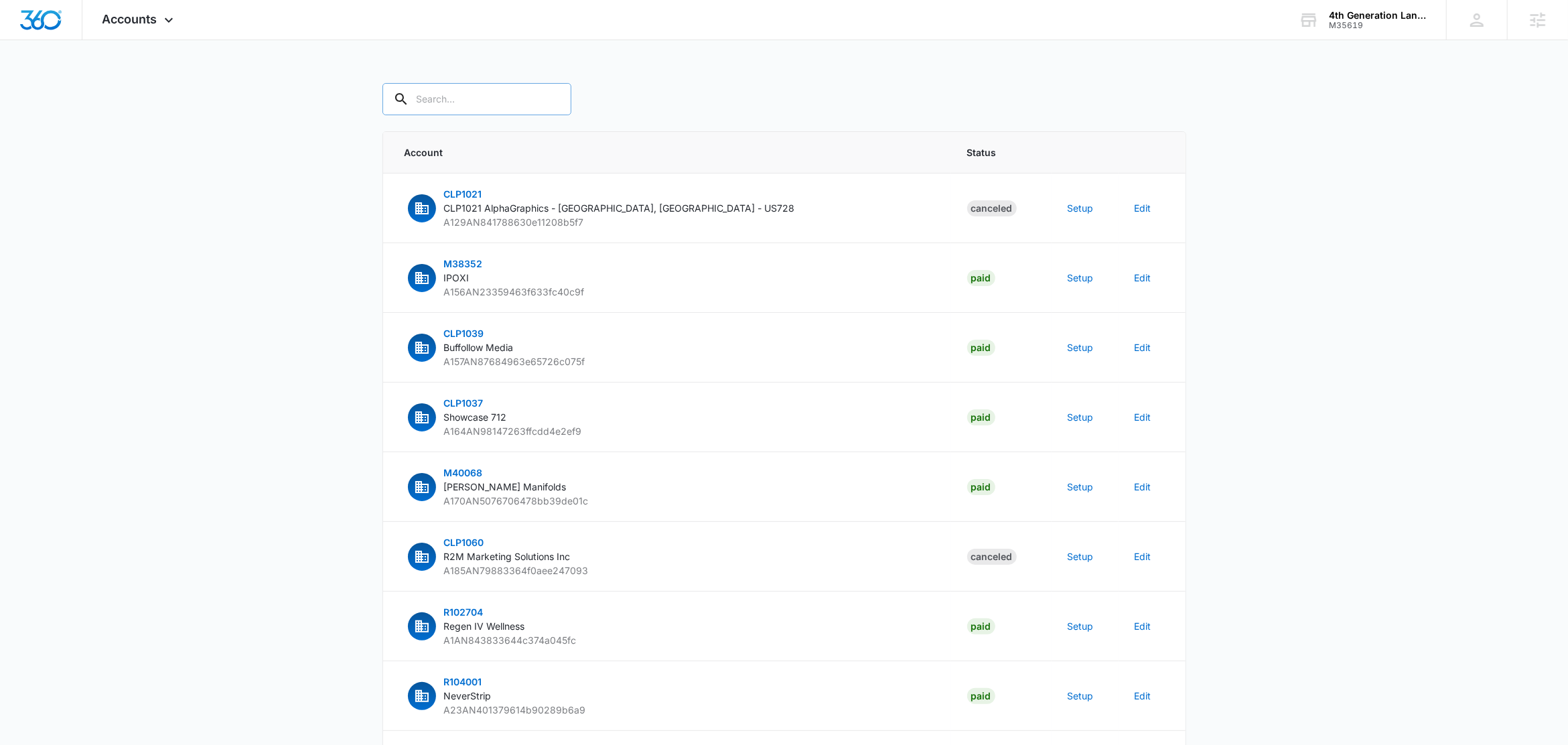
paste input "M35619"
type input "M35619"
click at [321, 207] on main "M35619 Account Status CLP1021 CLP1021 AlphaGraphics - Marietta, GA - US728 A129…" at bounding box center [784, 514] width 1568 height 861
click at [468, 91] on input "M35619" at bounding box center [487, 99] width 209 height 32
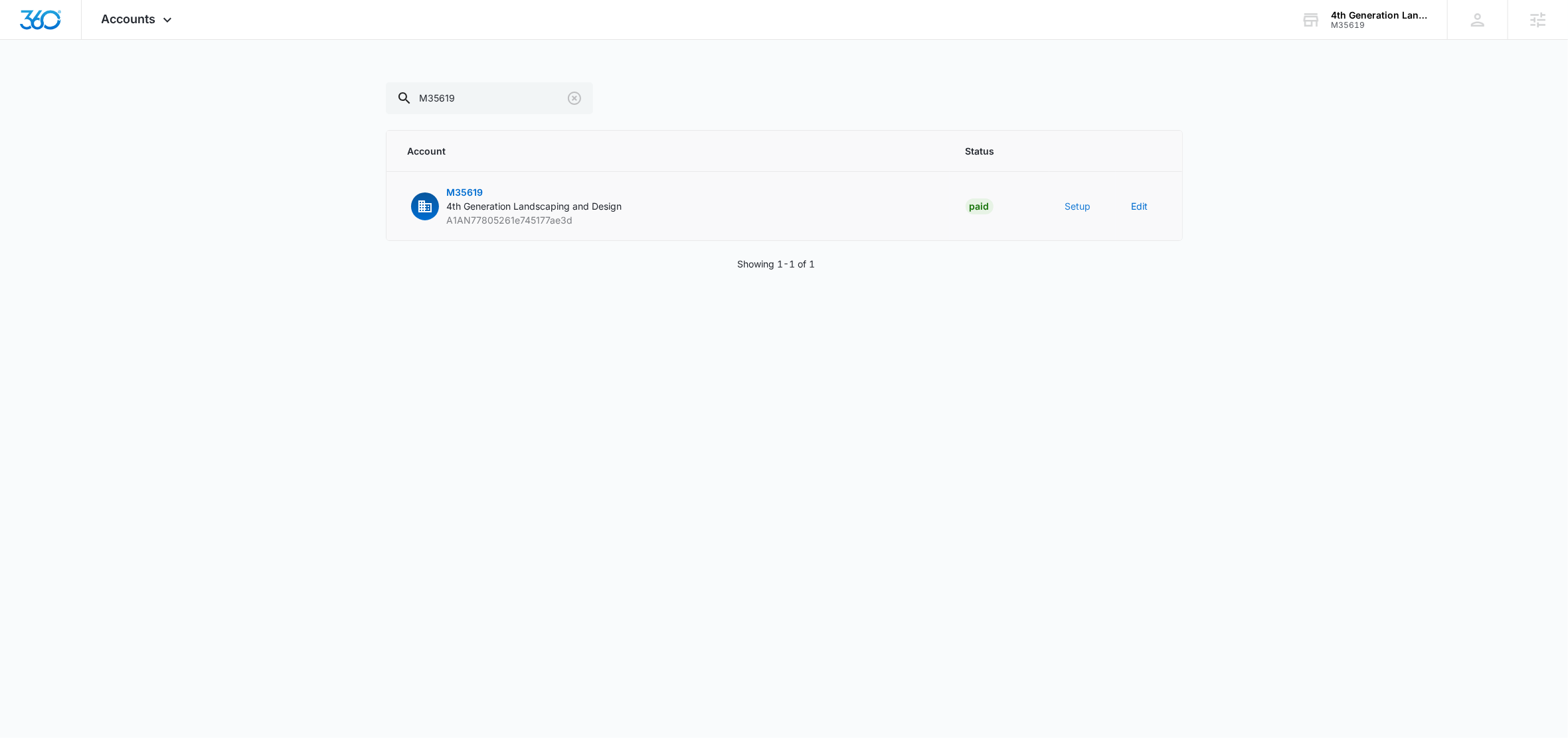
click at [1089, 209] on button "Setup" at bounding box center [1079, 205] width 26 height 14
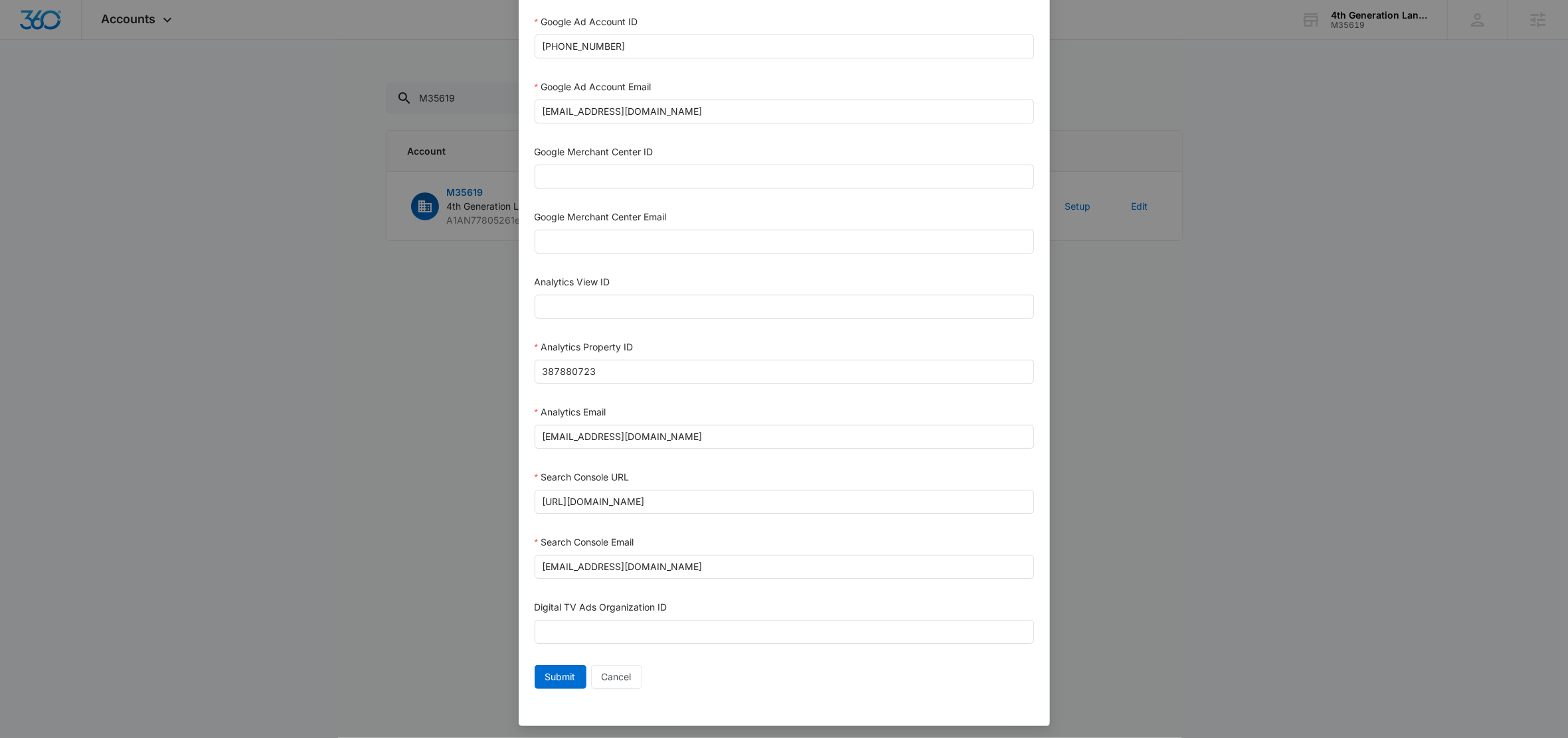
scroll to position [453, 0]
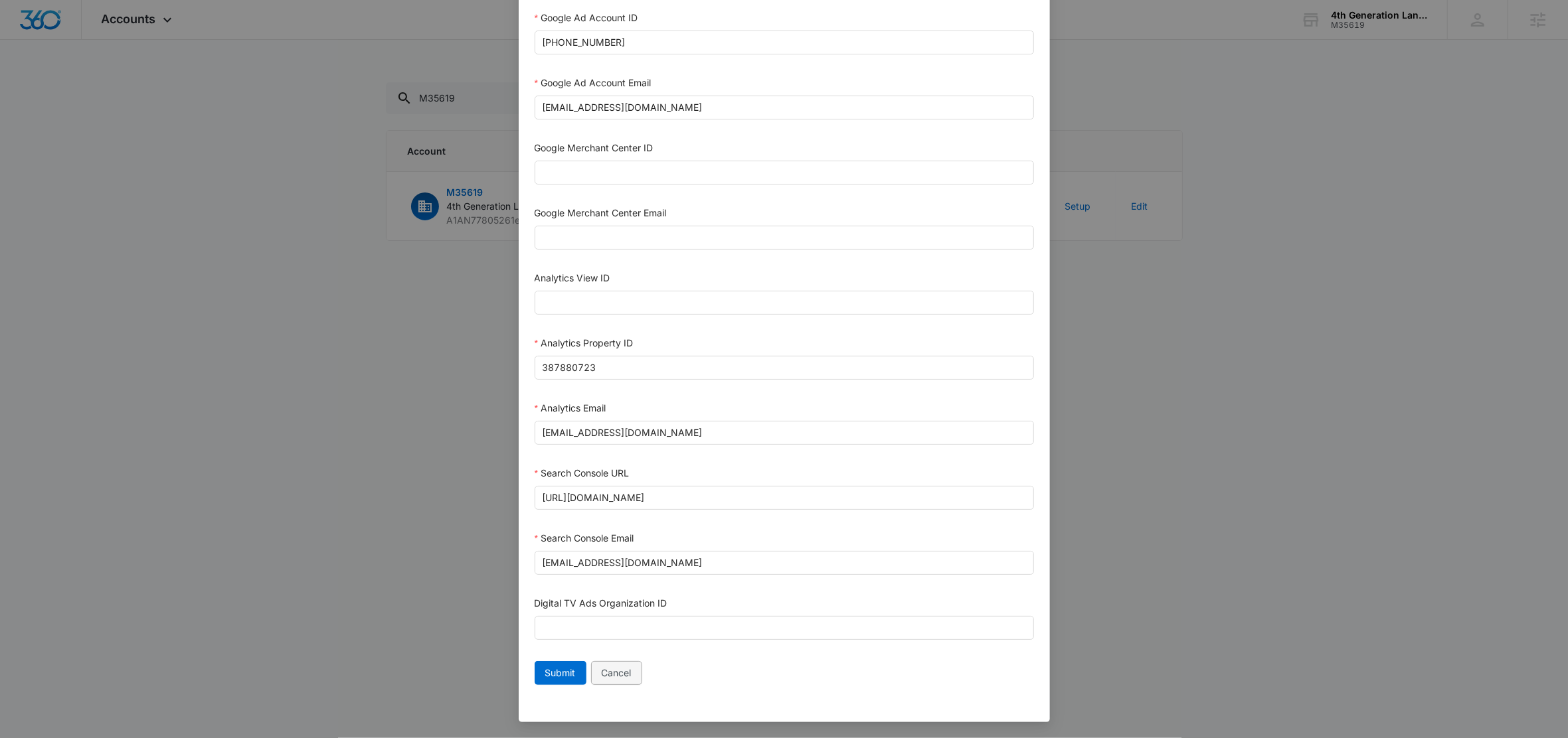
click at [631, 678] on button "Cancel" at bounding box center [616, 673] width 51 height 24
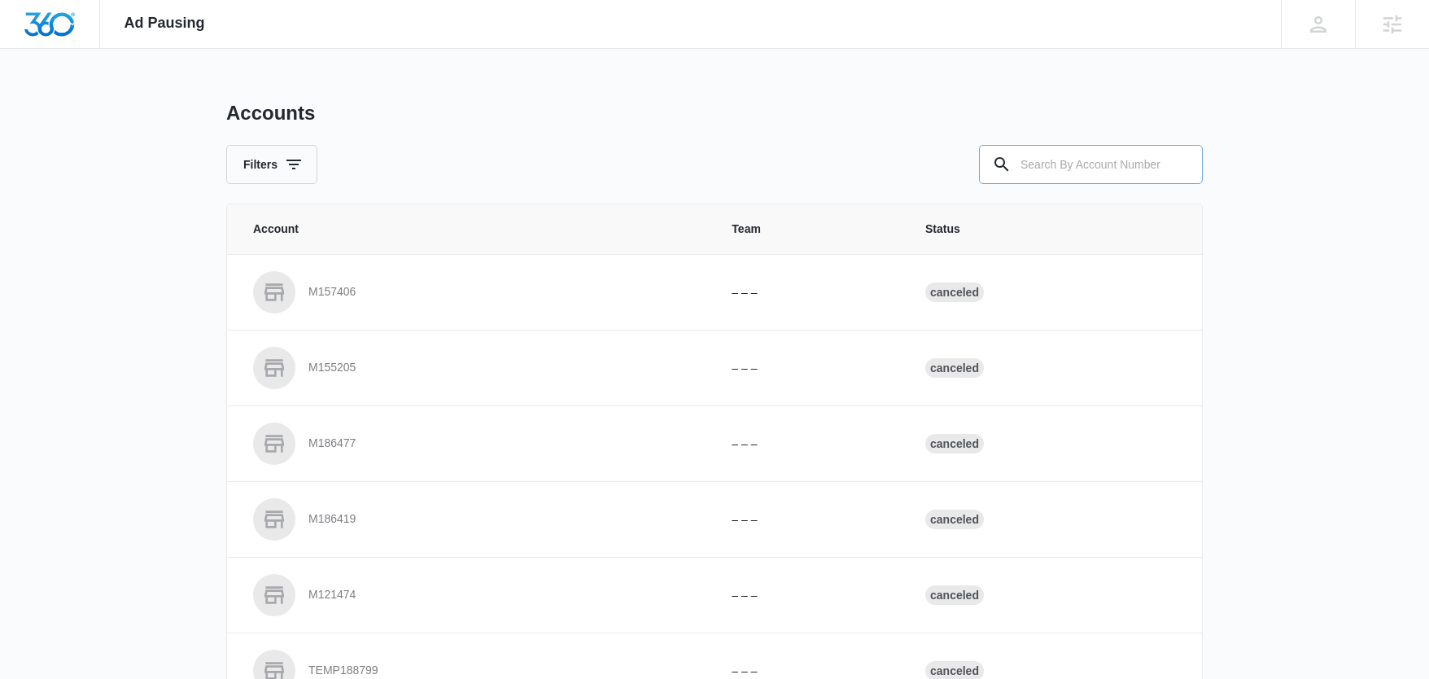
click at [1114, 168] on input "text" at bounding box center [1091, 164] width 224 height 39
paste input "M35619"
type input "M35619"
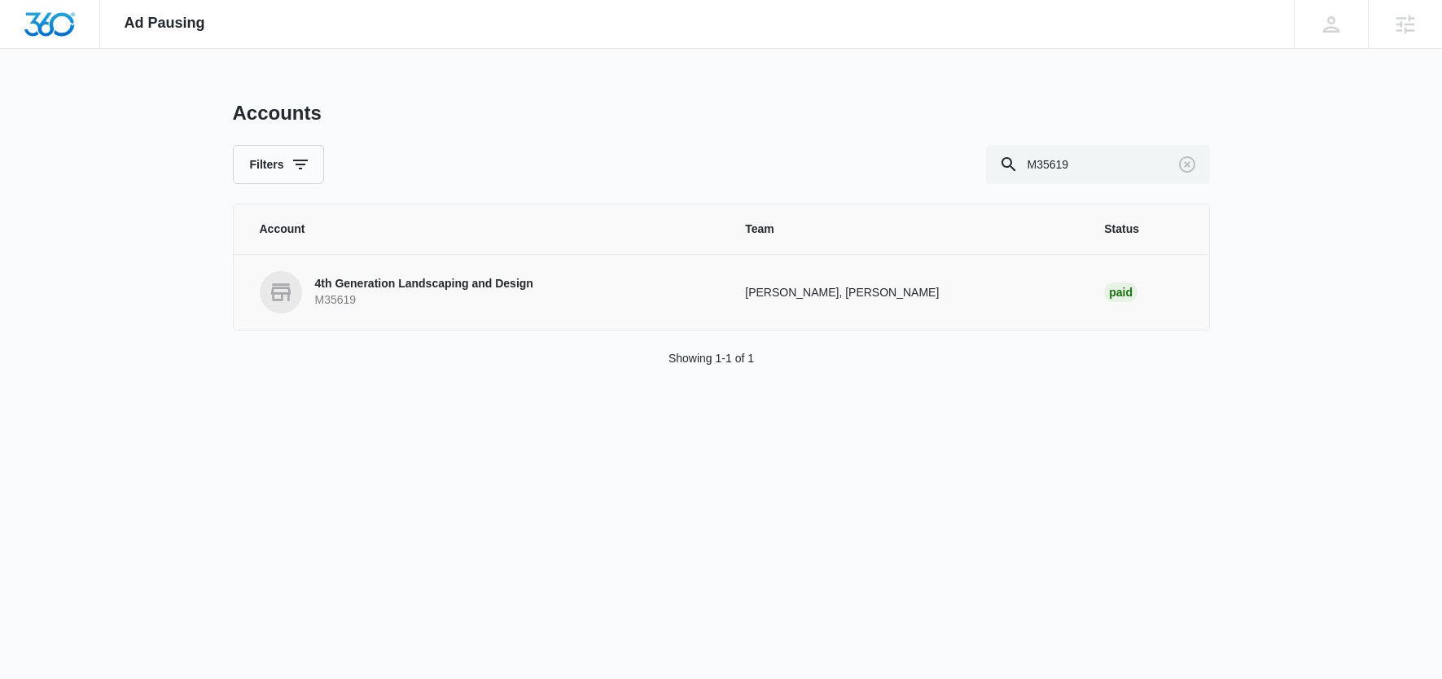
click at [502, 290] on p "4th Generation Landscaping and Design" at bounding box center [424, 284] width 218 height 16
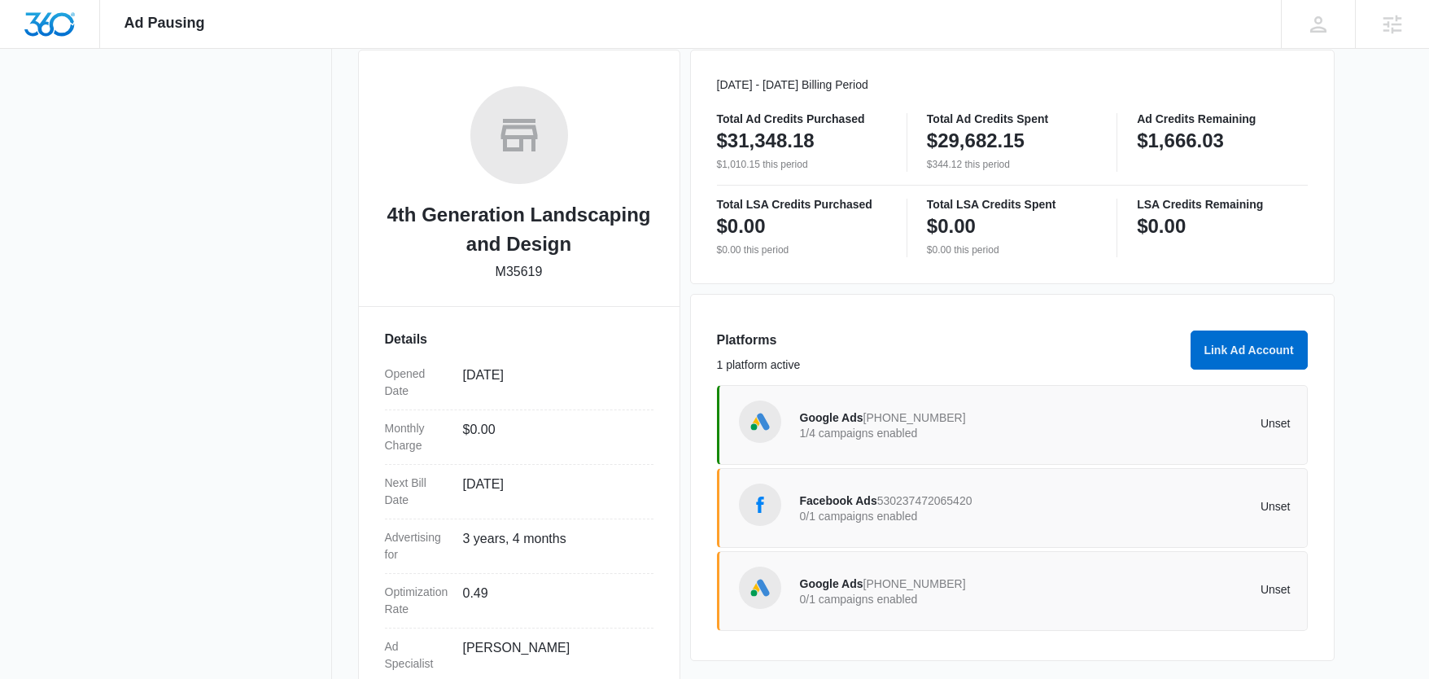
scroll to position [291, 0]
